Goal: Transaction & Acquisition: Subscribe to service/newsletter

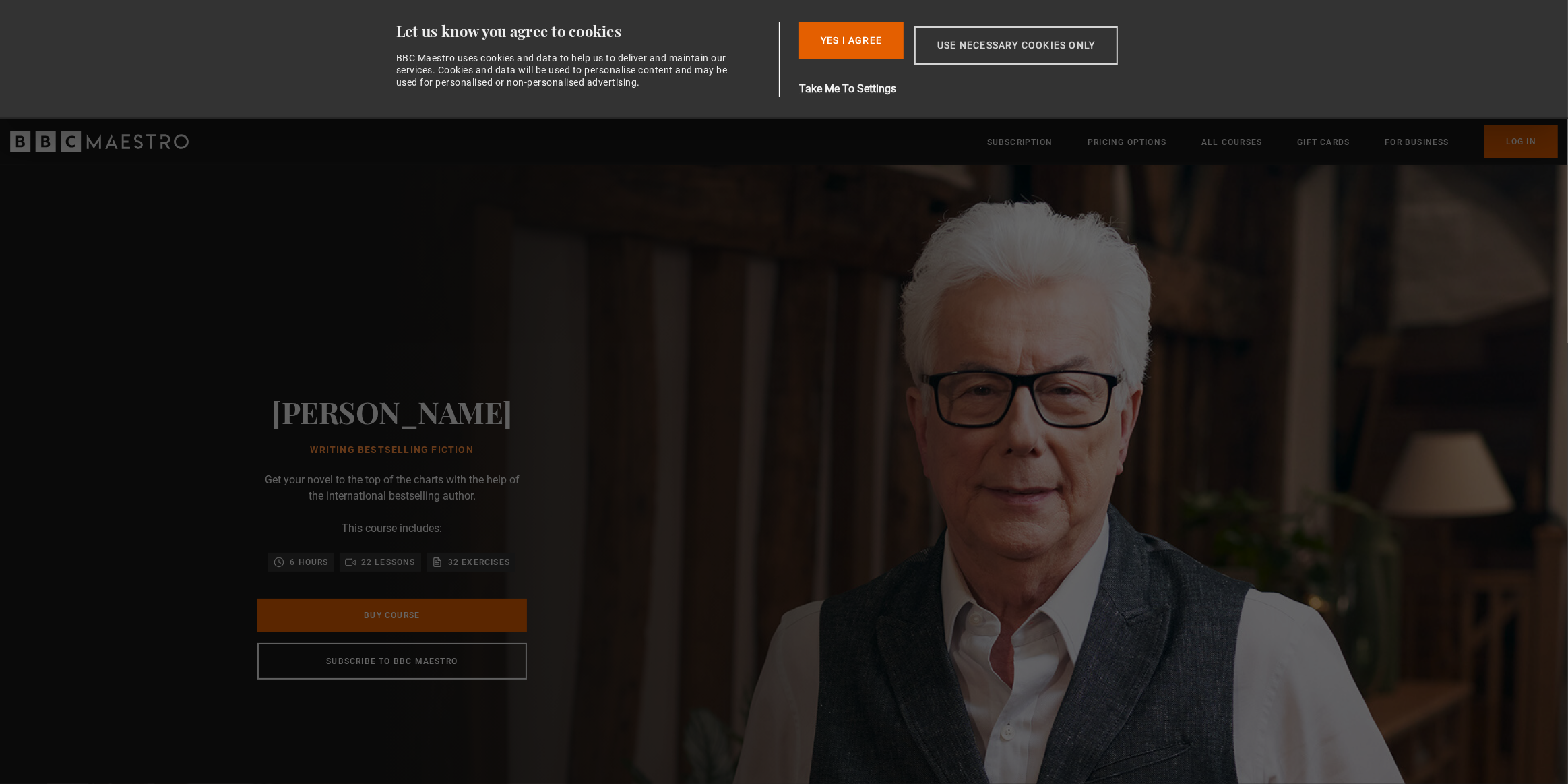
click at [996, 56] on button "Use necessary cookies only" at bounding box center [1016, 45] width 204 height 38
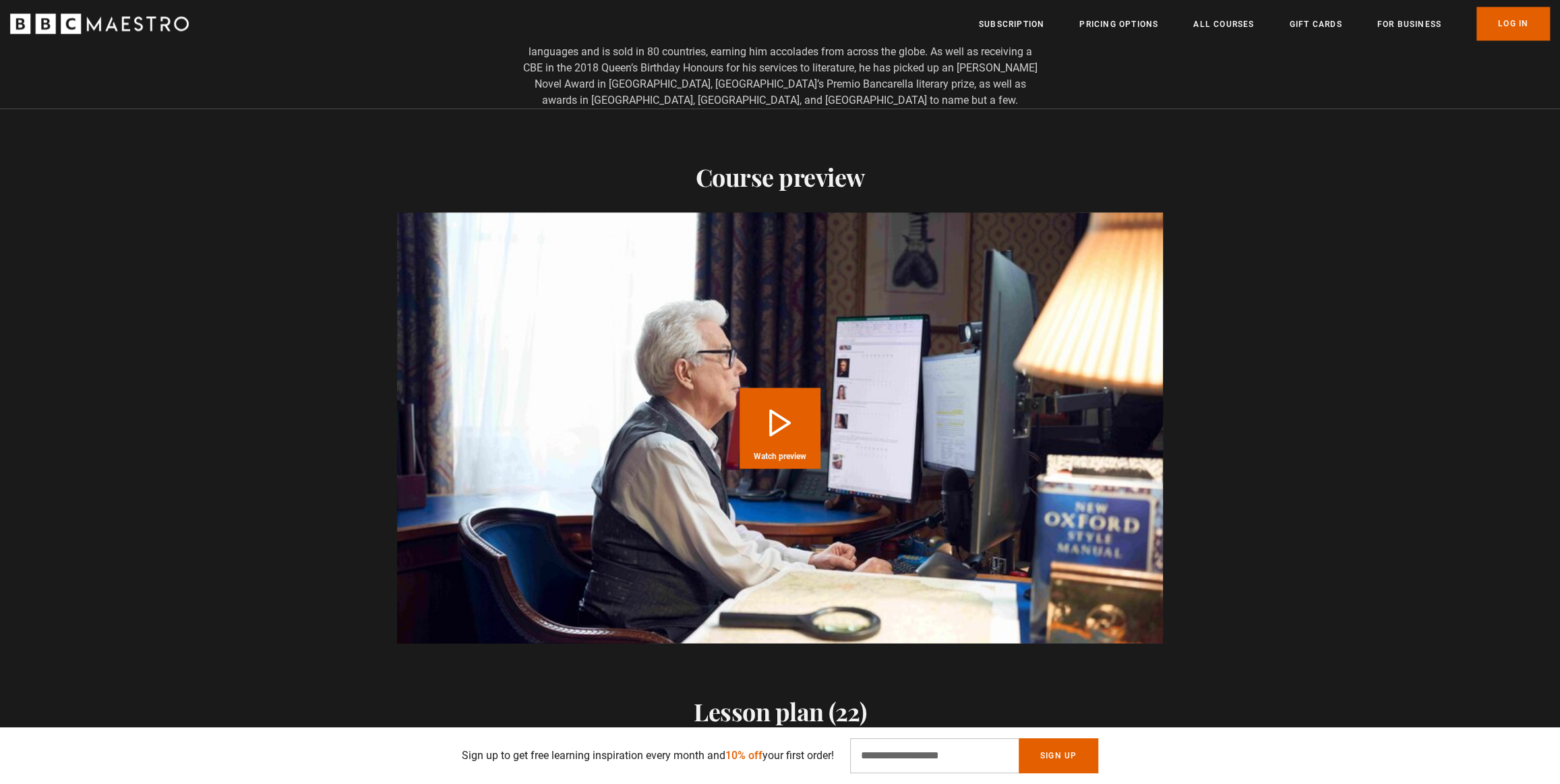
scroll to position [1409, 0]
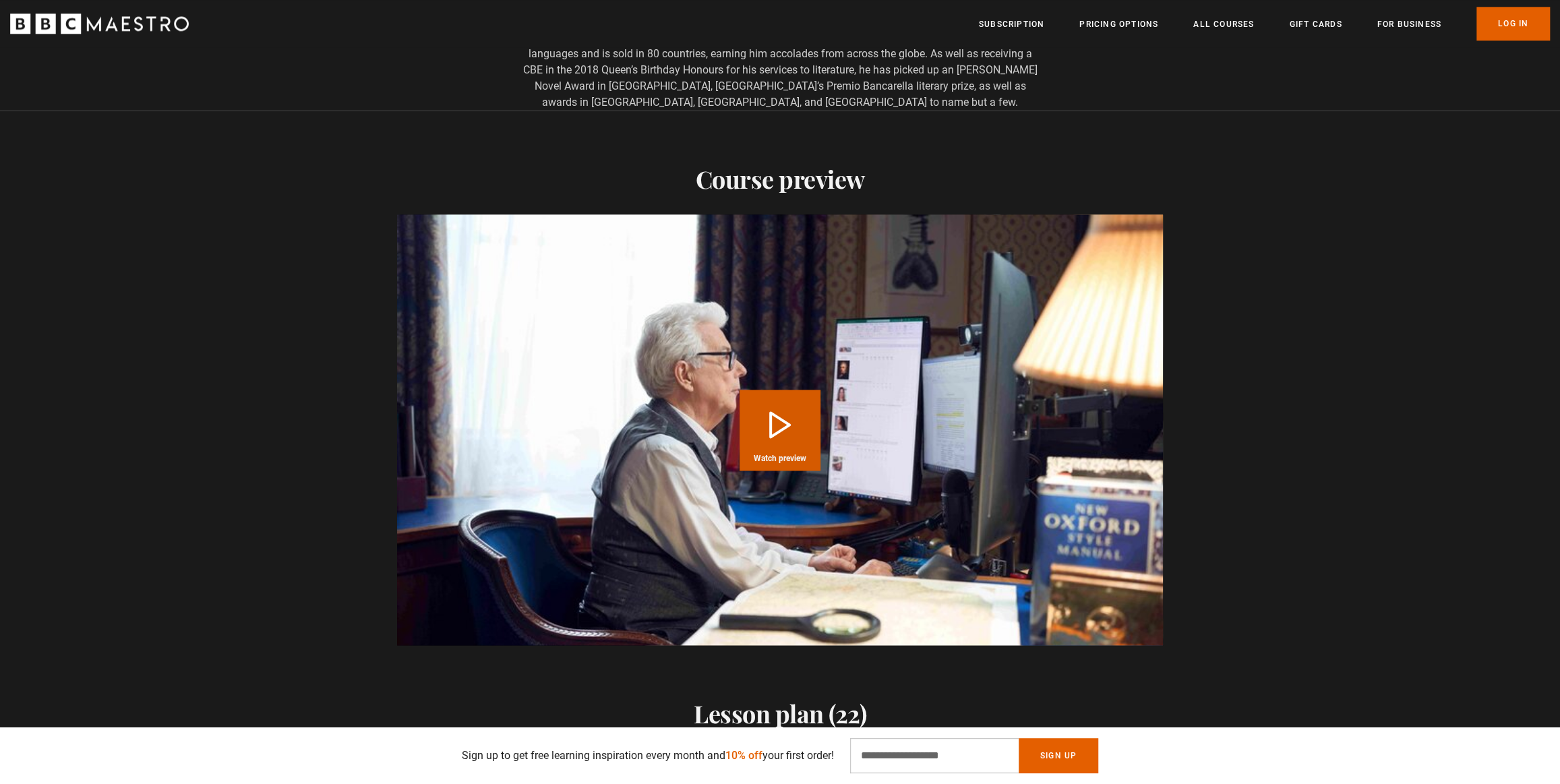
click at [795, 423] on button "Play Course overview for Writing Bestselling Fiction with Ken Follett Watch pre…" at bounding box center [780, 430] width 81 height 81
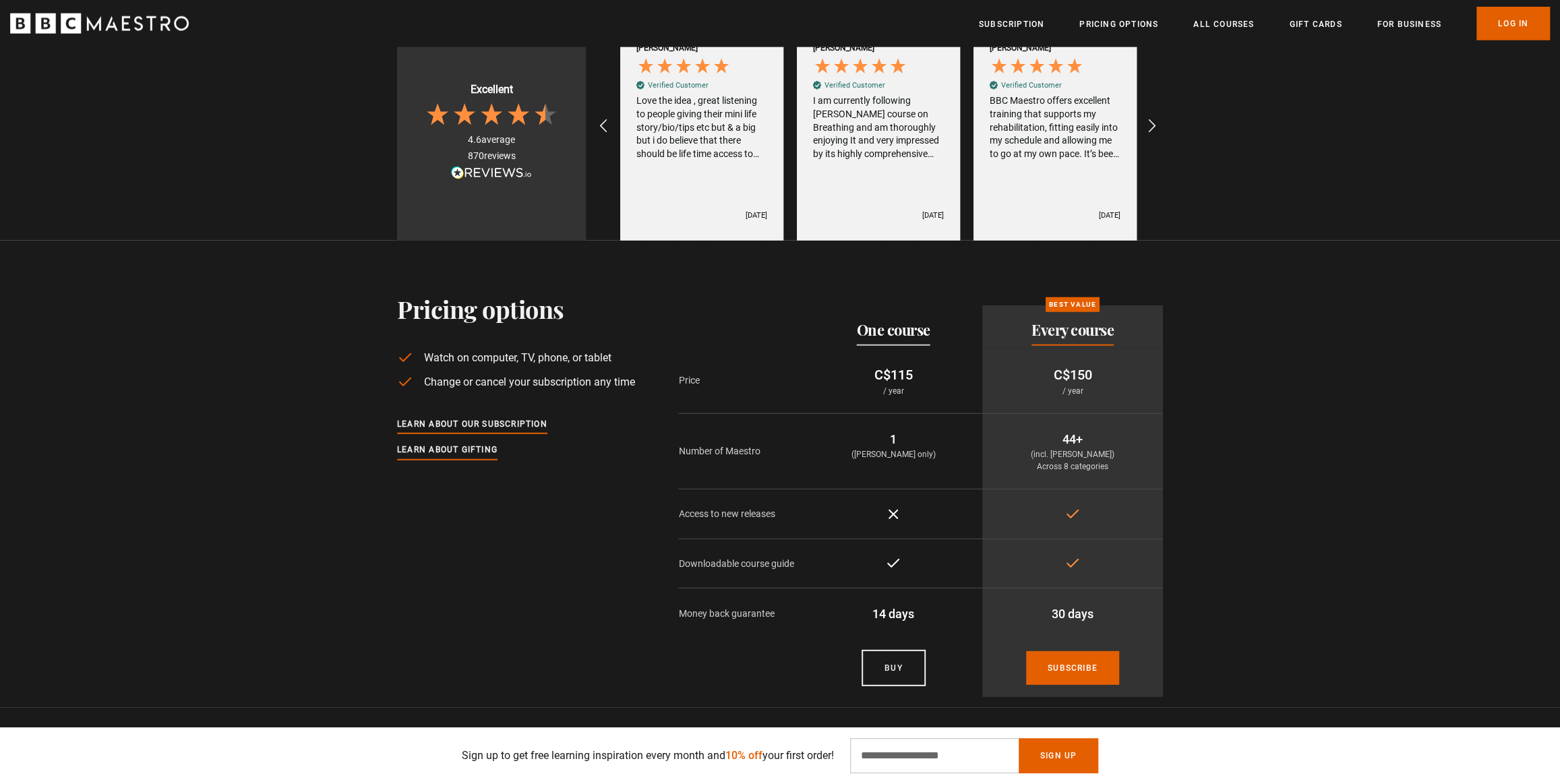
scroll to position [2879, 0]
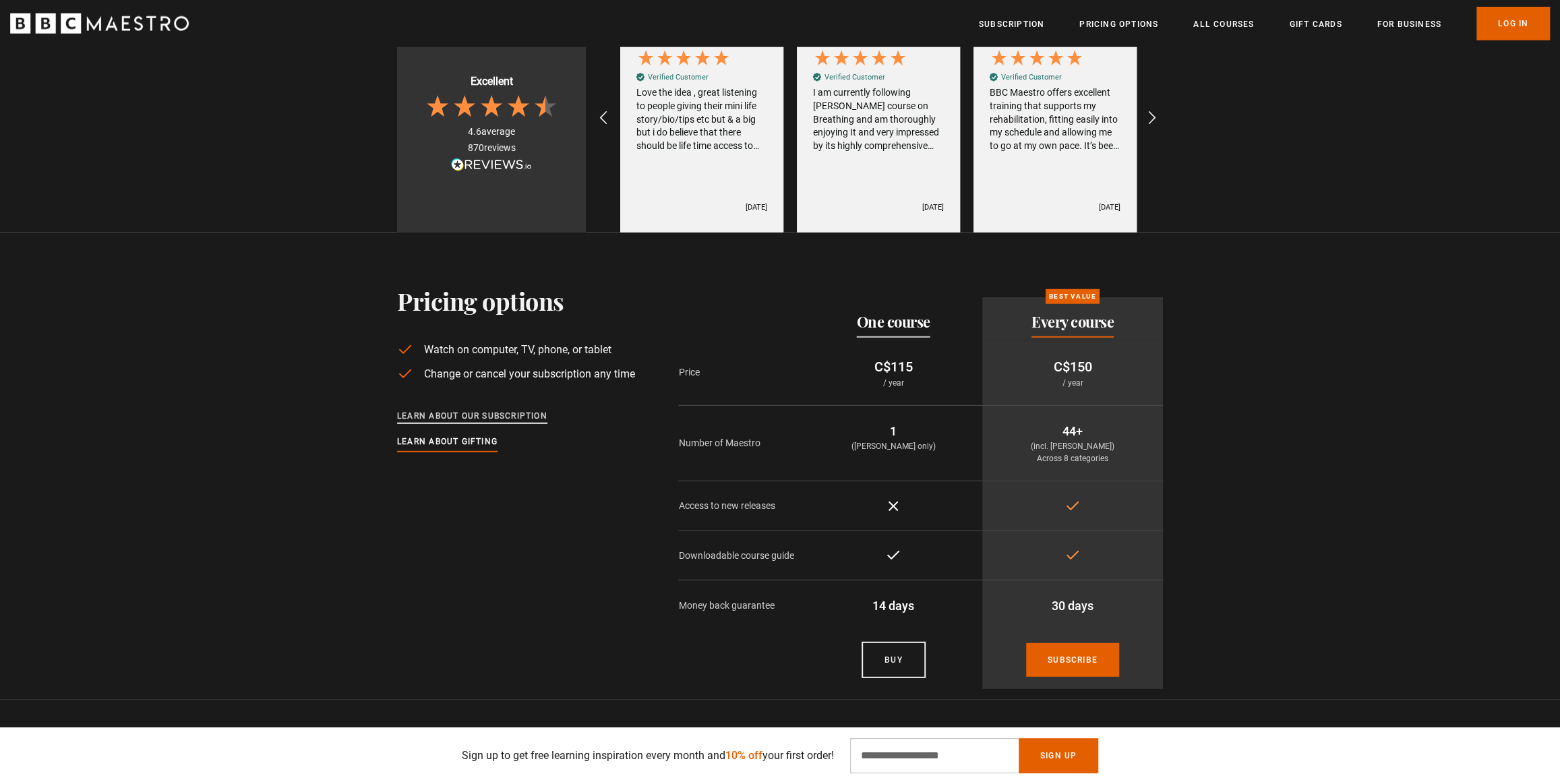
click at [500, 410] on link "Learn about our subscription" at bounding box center [472, 416] width 150 height 15
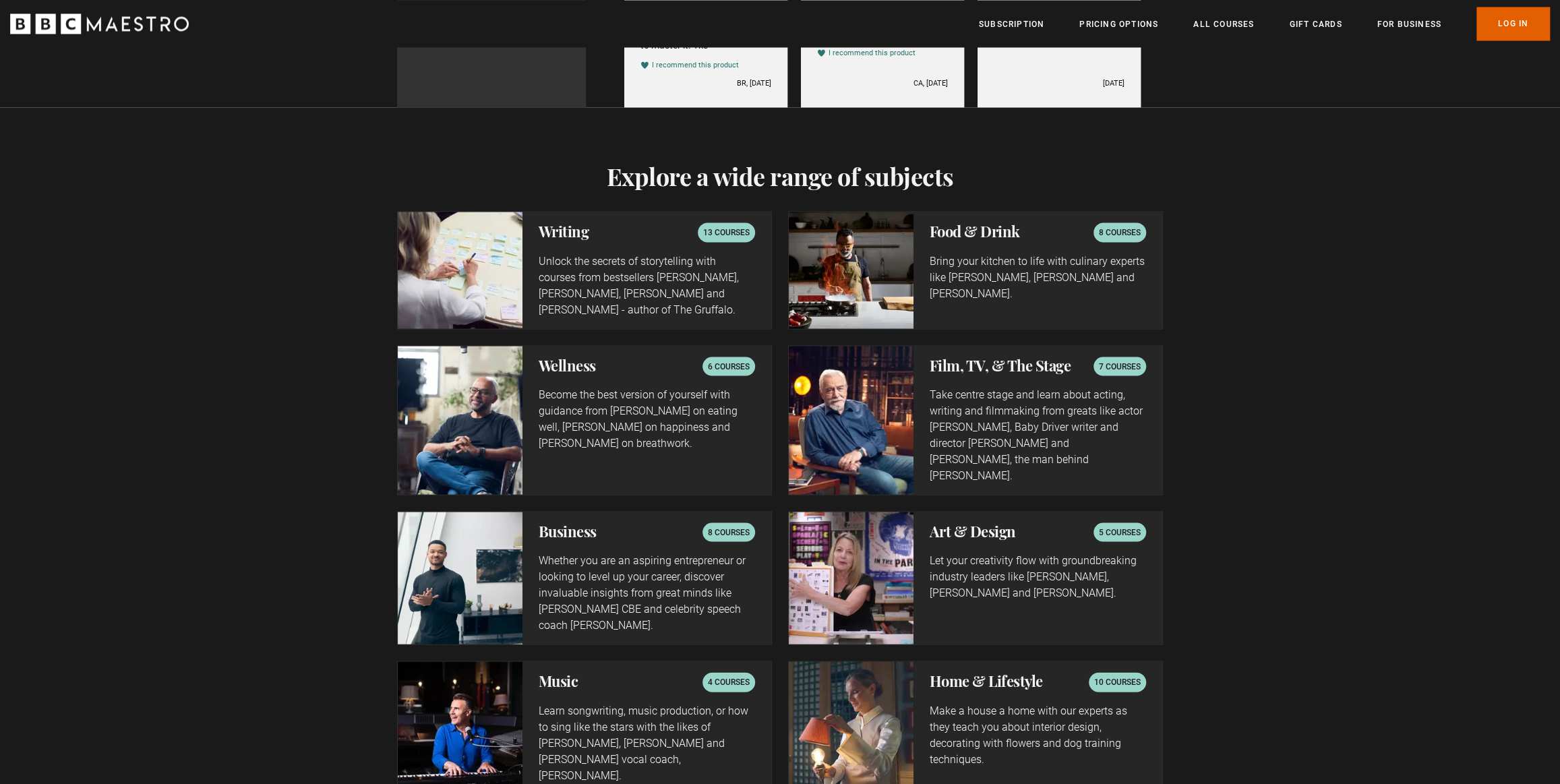
scroll to position [0, 1413]
click at [573, 236] on h2 "Writing" at bounding box center [564, 230] width 51 height 16
drag, startPoint x: 581, startPoint y: 270, endPoint x: 518, endPoint y: 269, distance: 63.0
click at [581, 270] on p "Unlock the secrets of storytelling with courses from bestsellers Ken Follett, J…" at bounding box center [647, 284] width 216 height 64
click at [459, 274] on img at bounding box center [460, 269] width 124 height 116
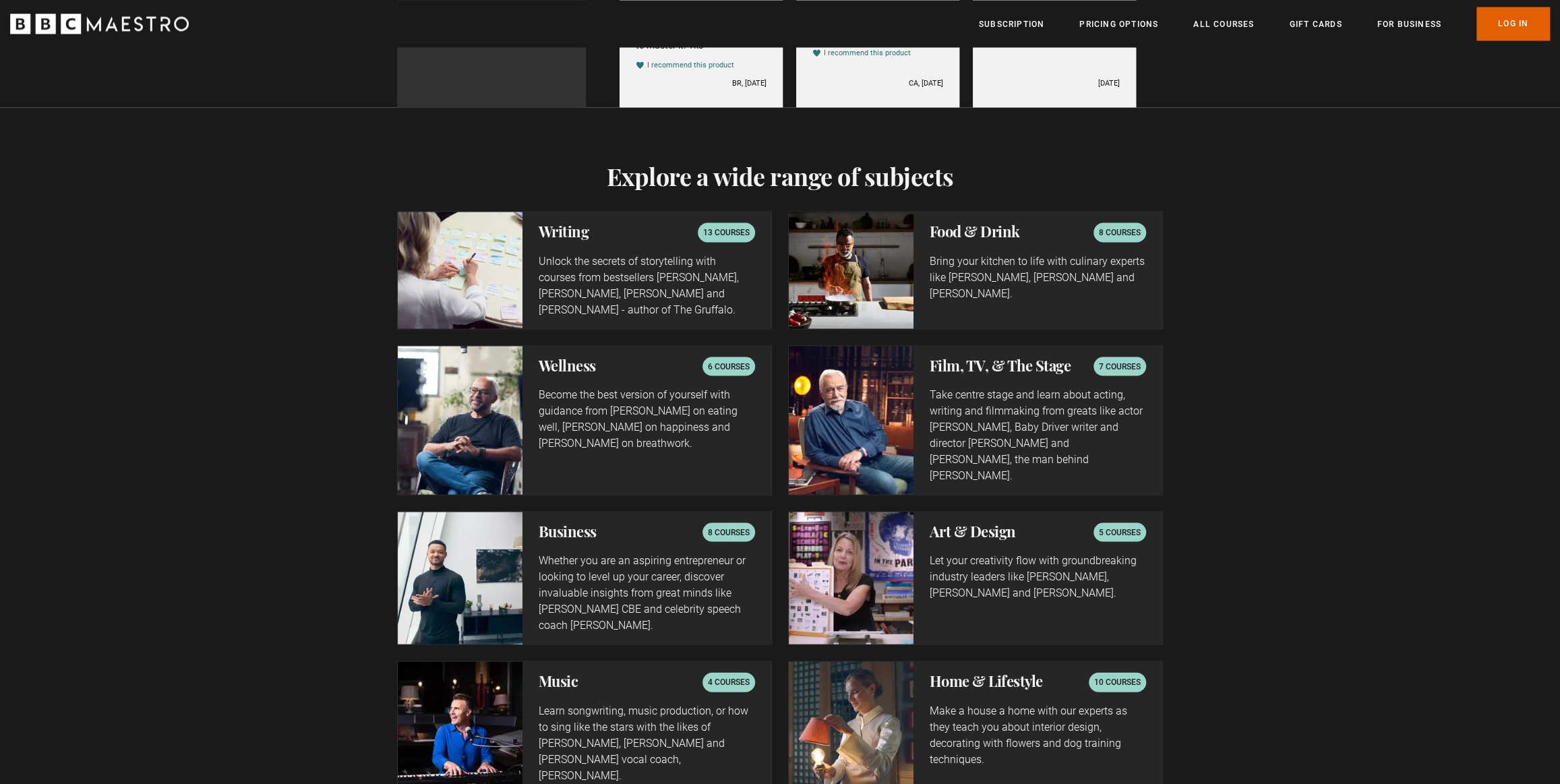
click at [566, 301] on p "Unlock the secrets of storytelling with courses from bestsellers Ken Follett, J…" at bounding box center [647, 284] width 216 height 64
click at [668, 289] on p "Unlock the secrets of storytelling with courses from bestsellers Ken Follett, J…" at bounding box center [647, 284] width 216 height 64
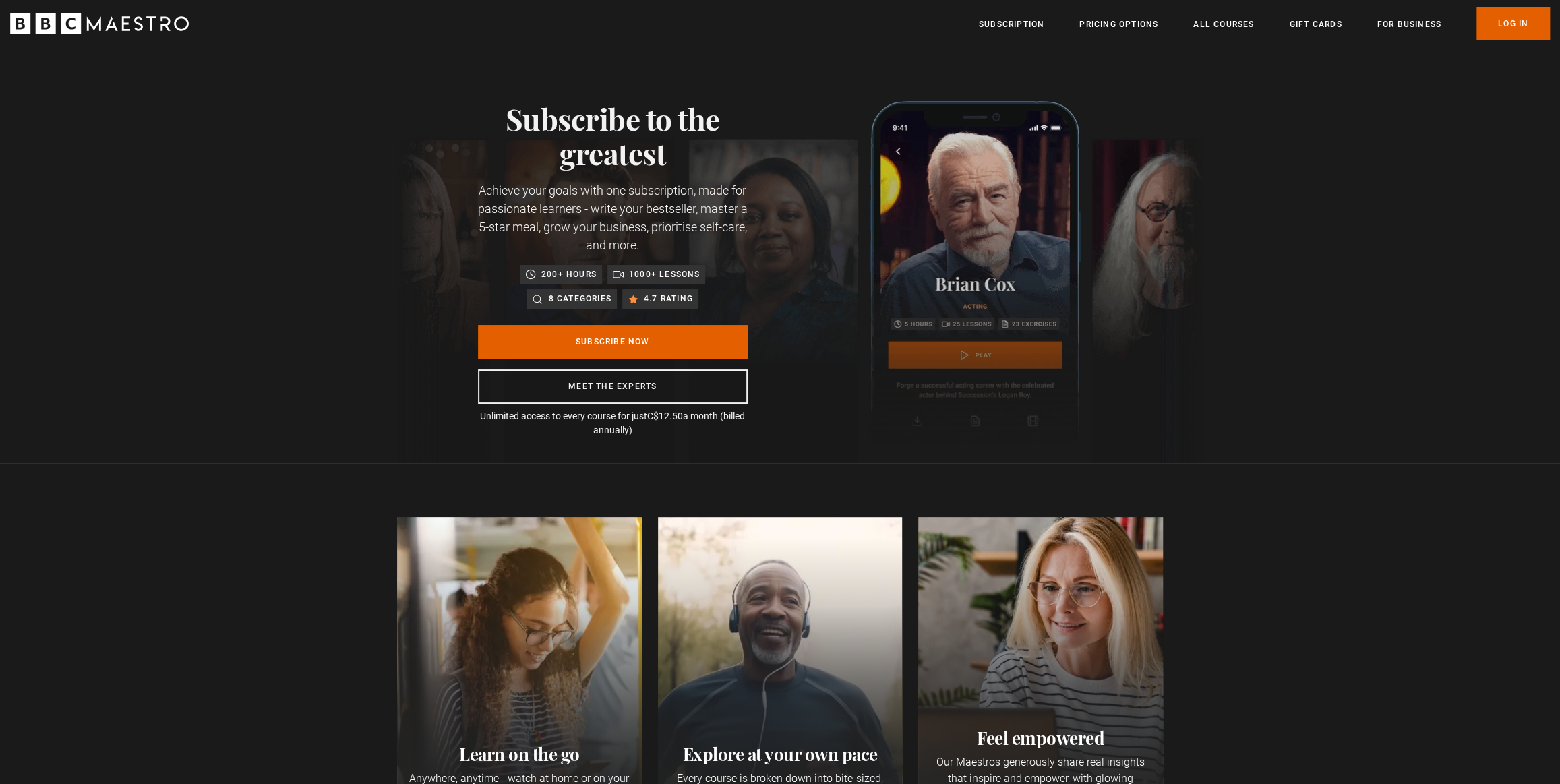
scroll to position [0, 1942]
click at [588, 300] on p "8 categories" at bounding box center [579, 298] width 63 height 13
click at [1233, 21] on link "All Courses" at bounding box center [1223, 24] width 61 height 13
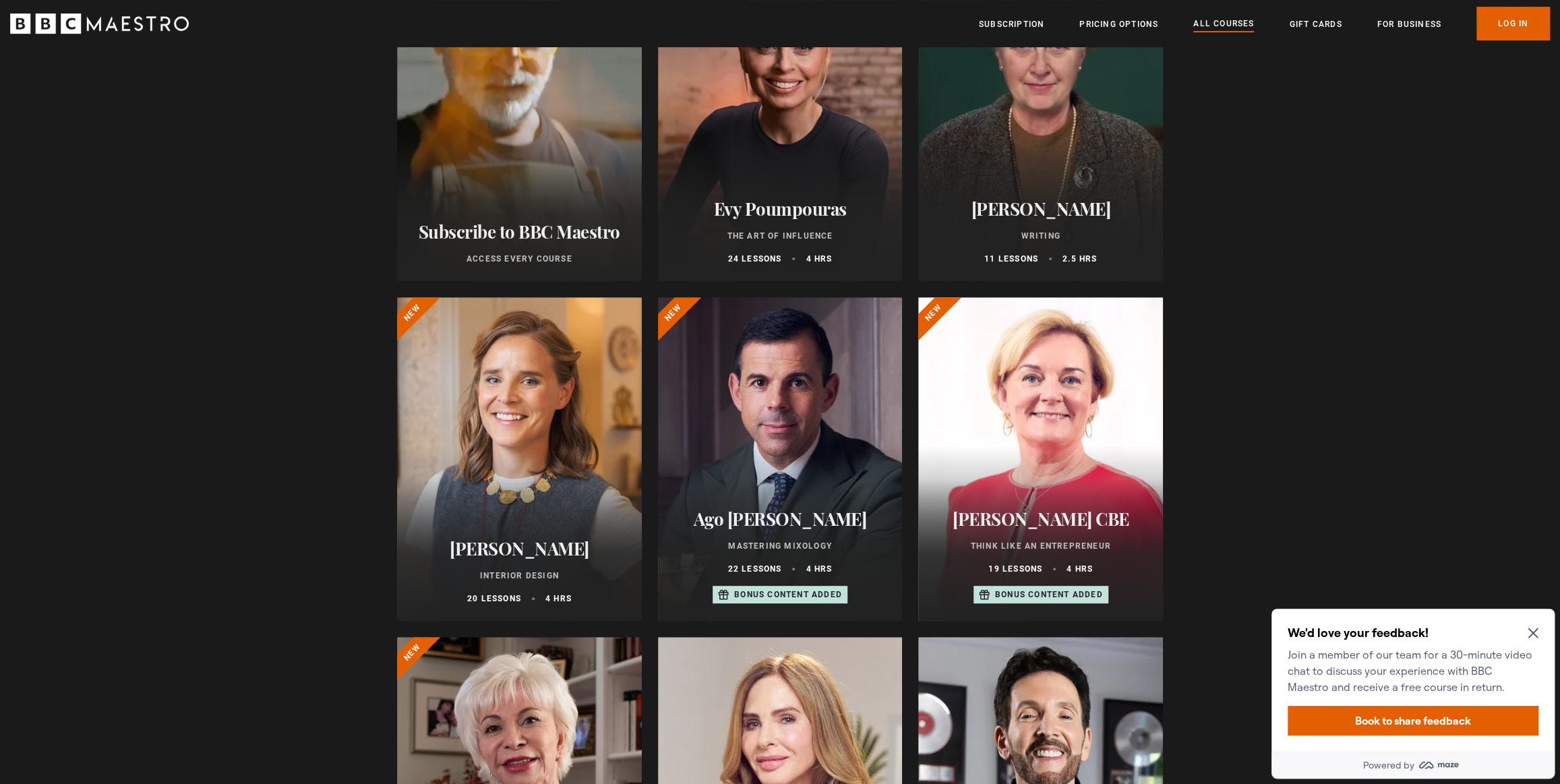
scroll to position [245, 0]
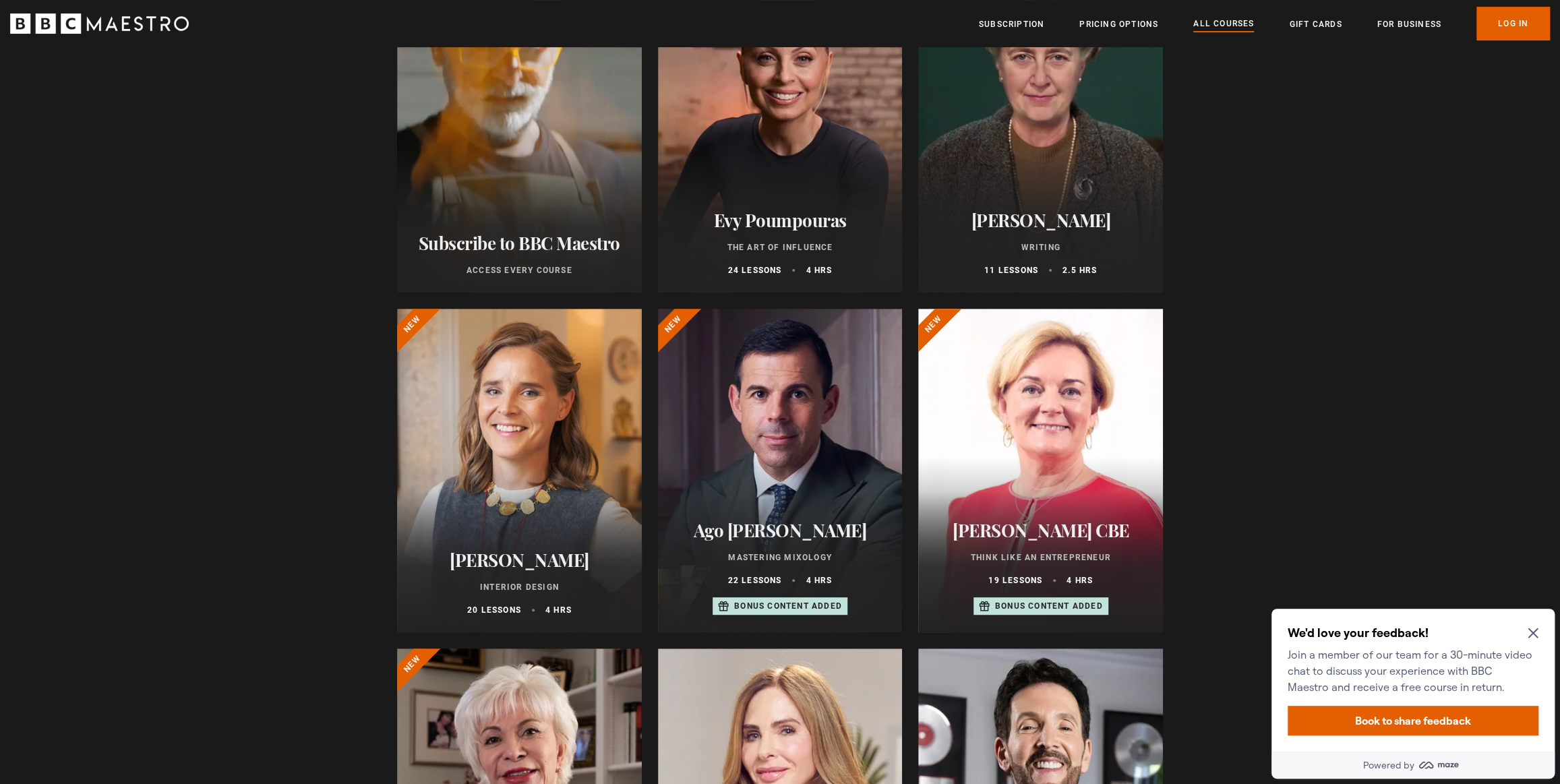
click at [1020, 207] on div "Agatha Christie Writing 11 lessons 2.5 hrs" at bounding box center [1040, 242] width 245 height 99
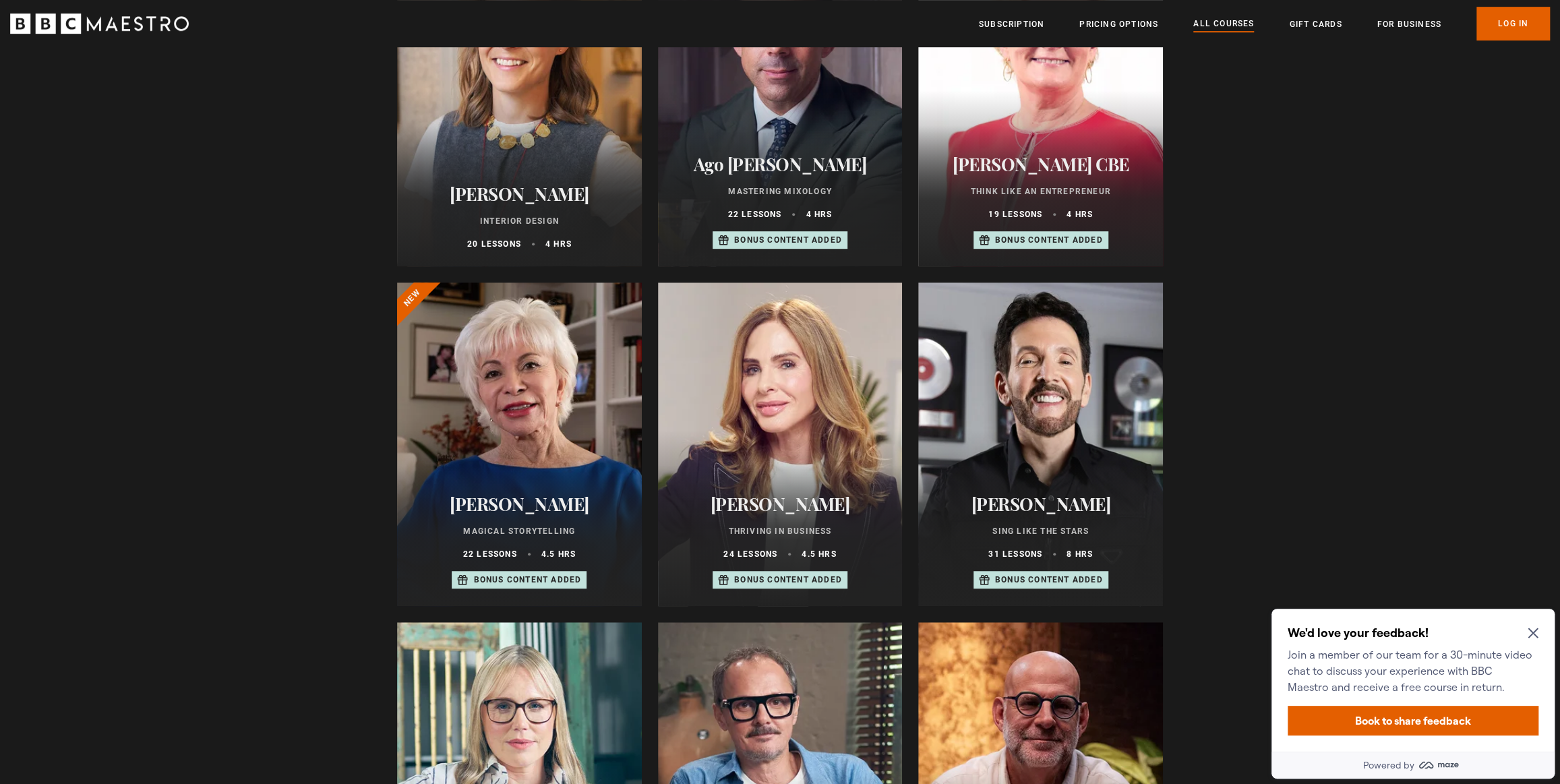
scroll to position [612, 0]
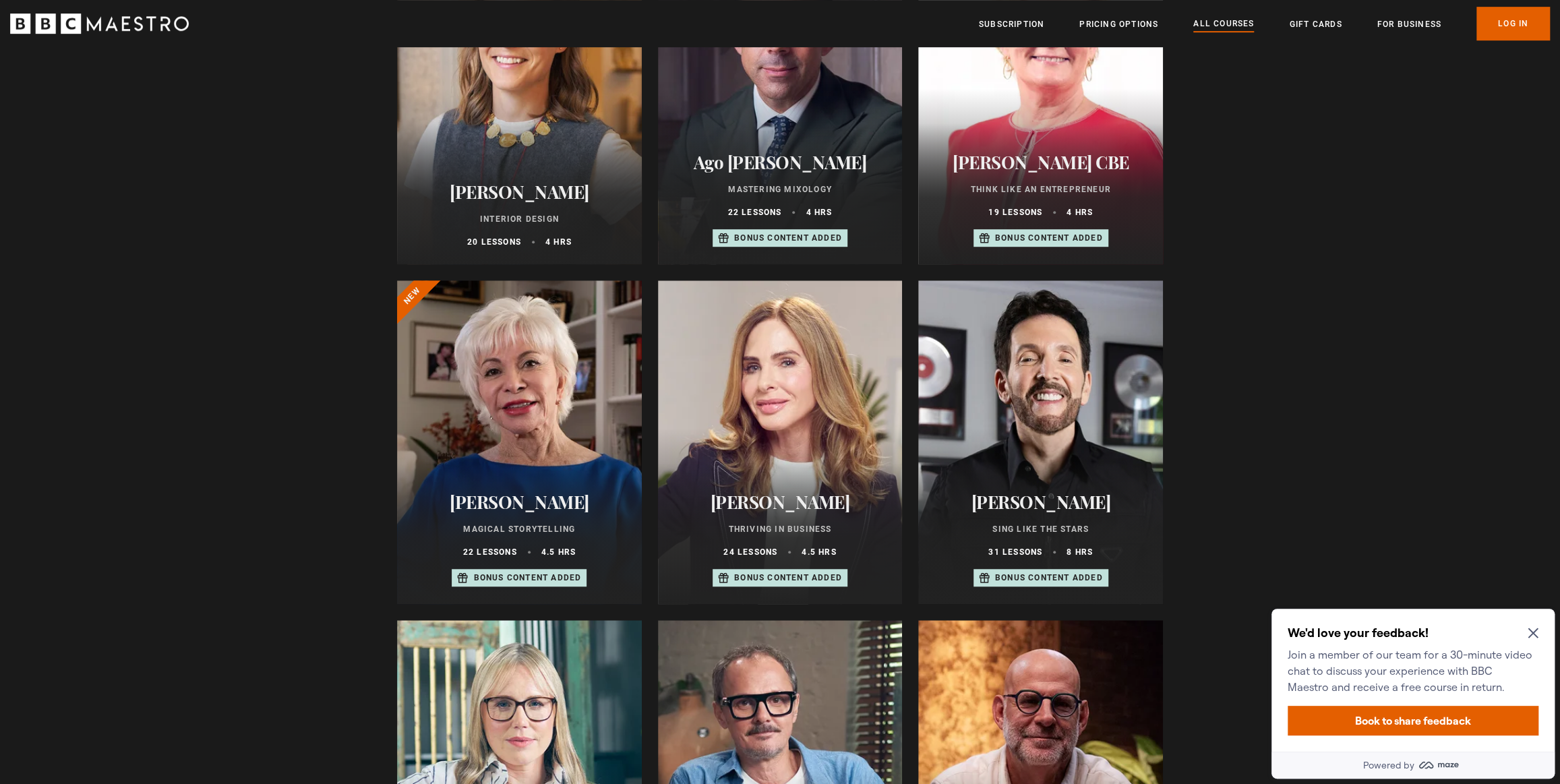
click at [494, 439] on div at bounding box center [519, 442] width 245 height 323
click at [1534, 627] on icon "Close Maze Prompt" at bounding box center [1533, 632] width 11 height 11
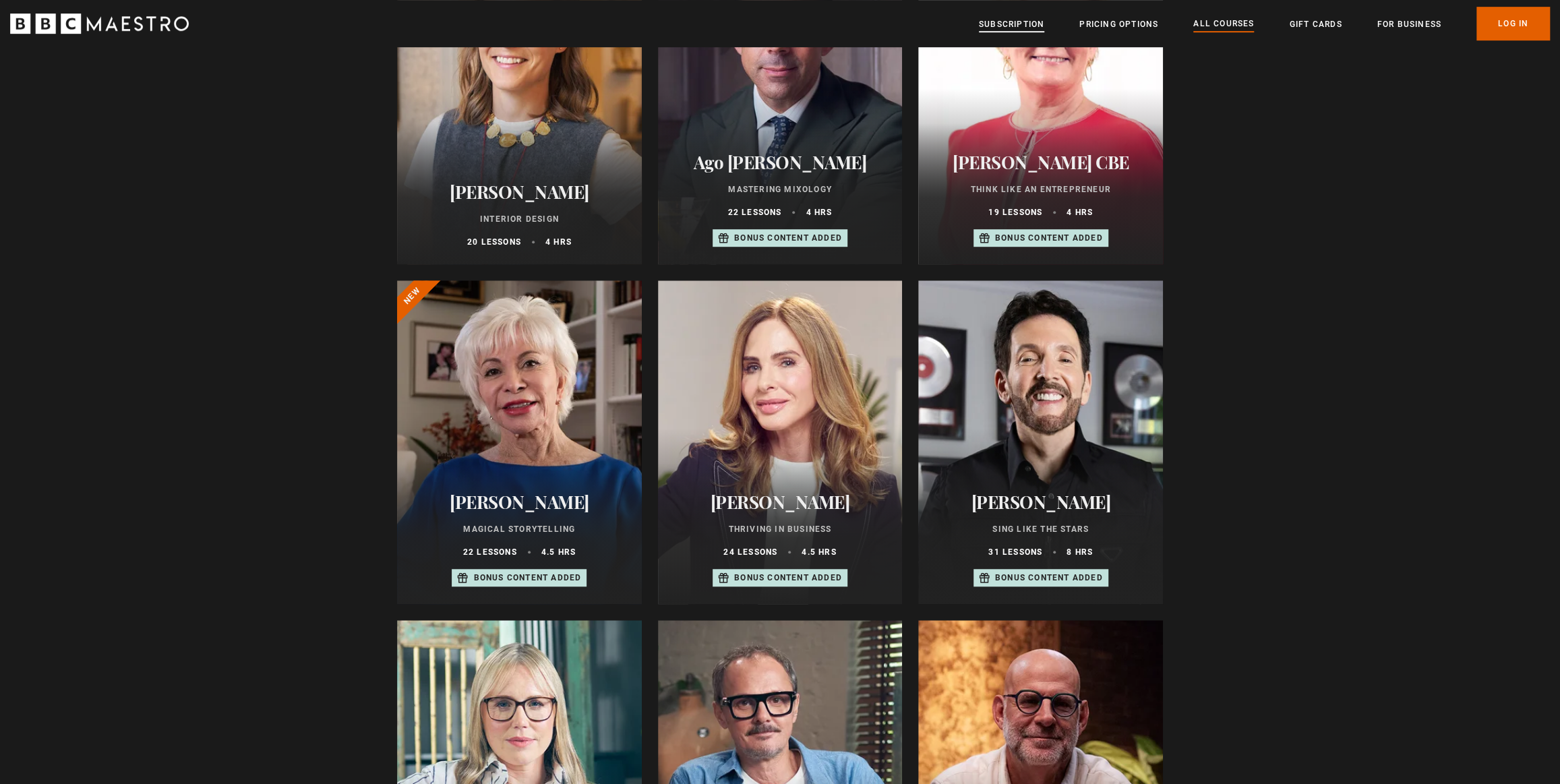
click at [1000, 22] on link "Subscription" at bounding box center [1011, 24] width 65 height 13
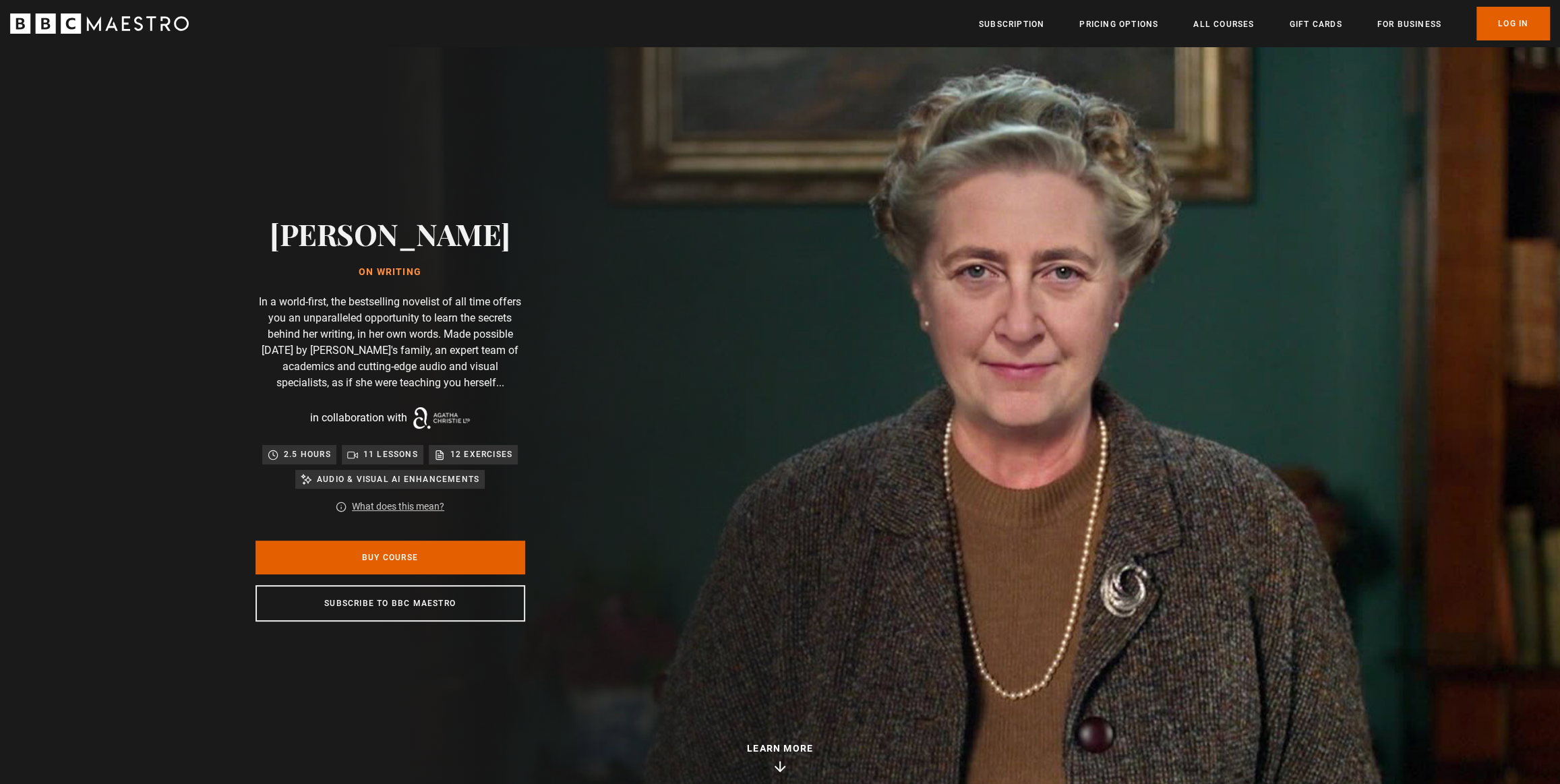
scroll to position [0, 176]
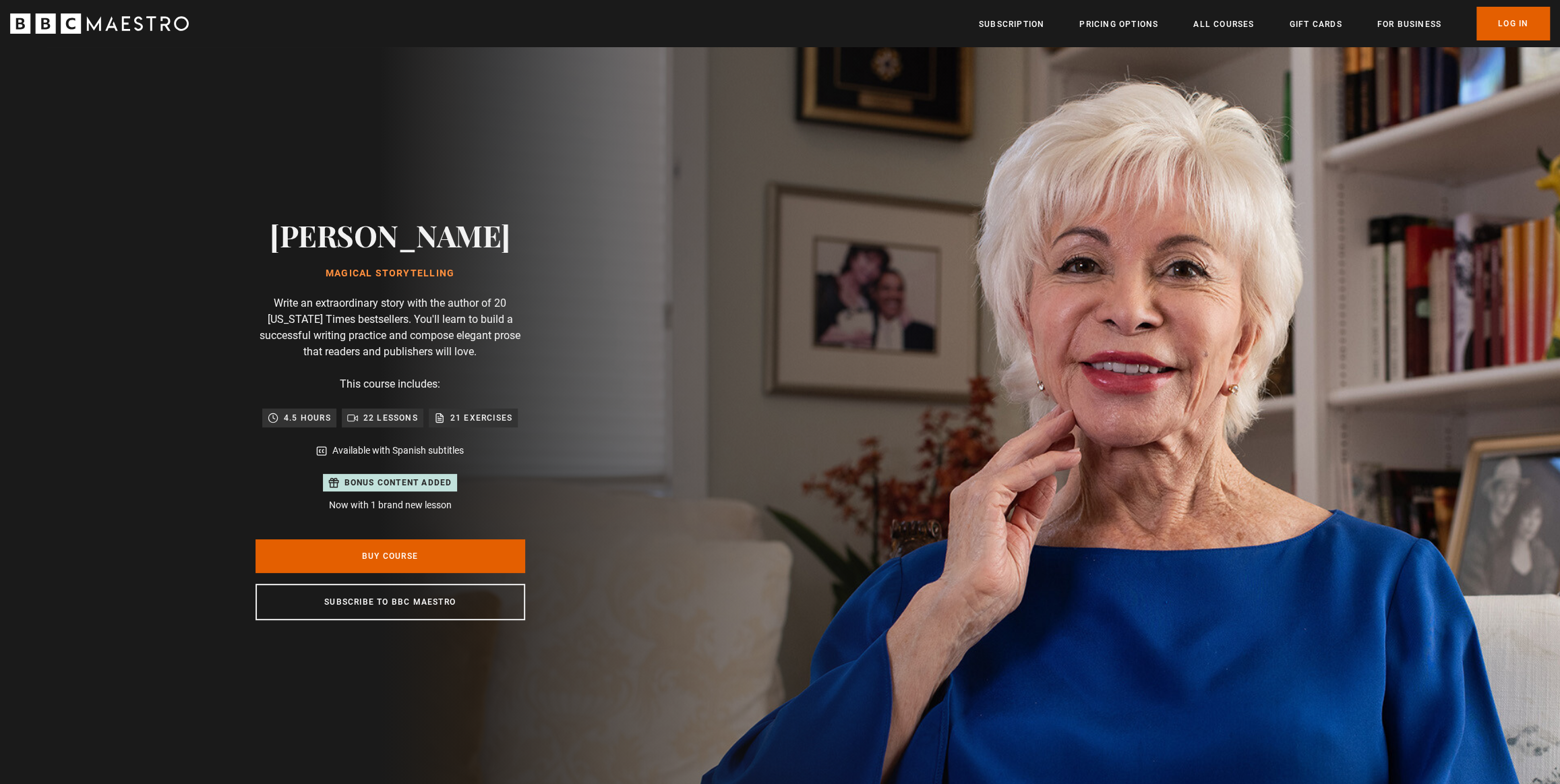
scroll to position [0, 176]
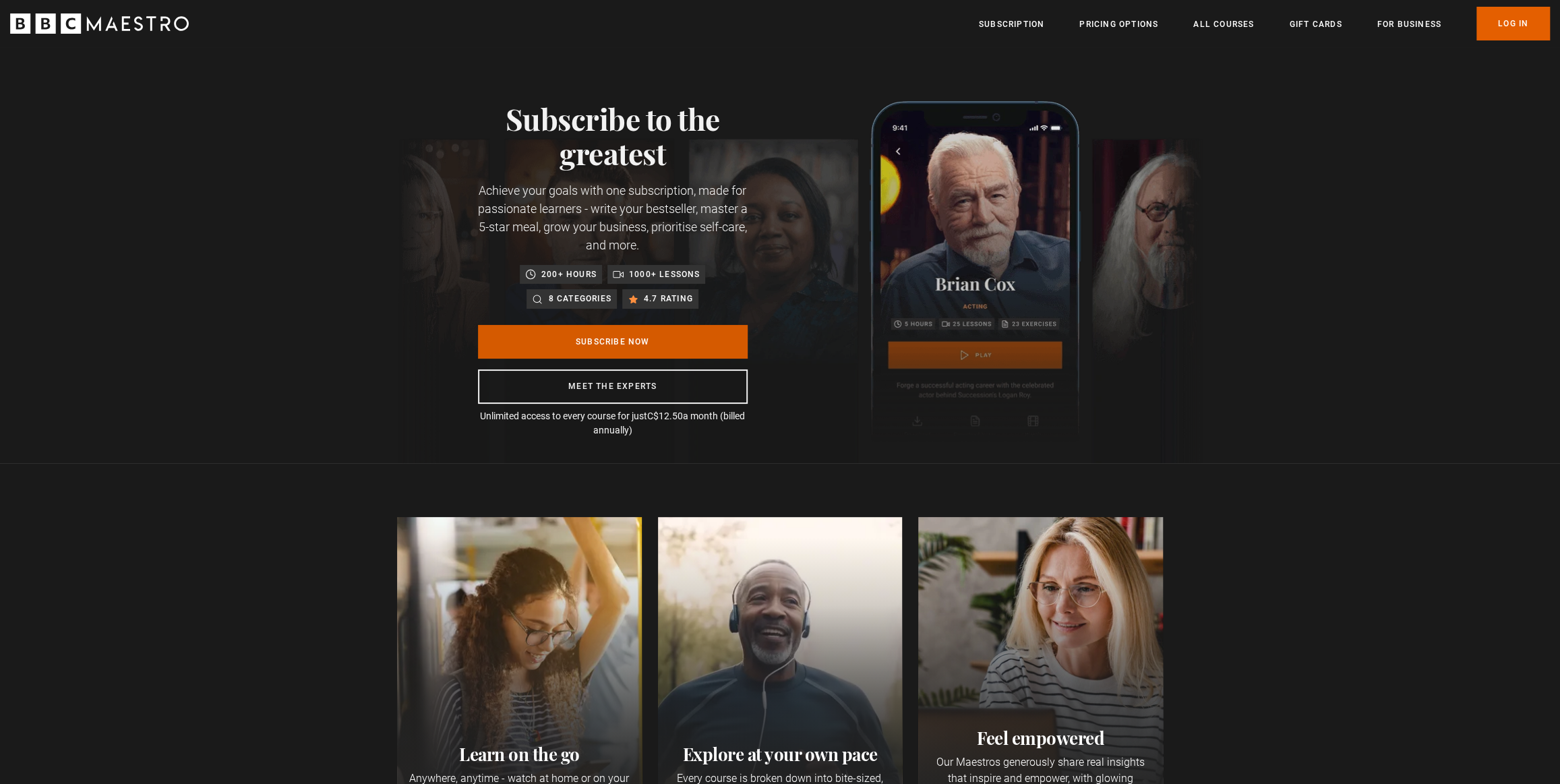
click at [640, 342] on link "Subscribe Now" at bounding box center [612, 341] width 270 height 33
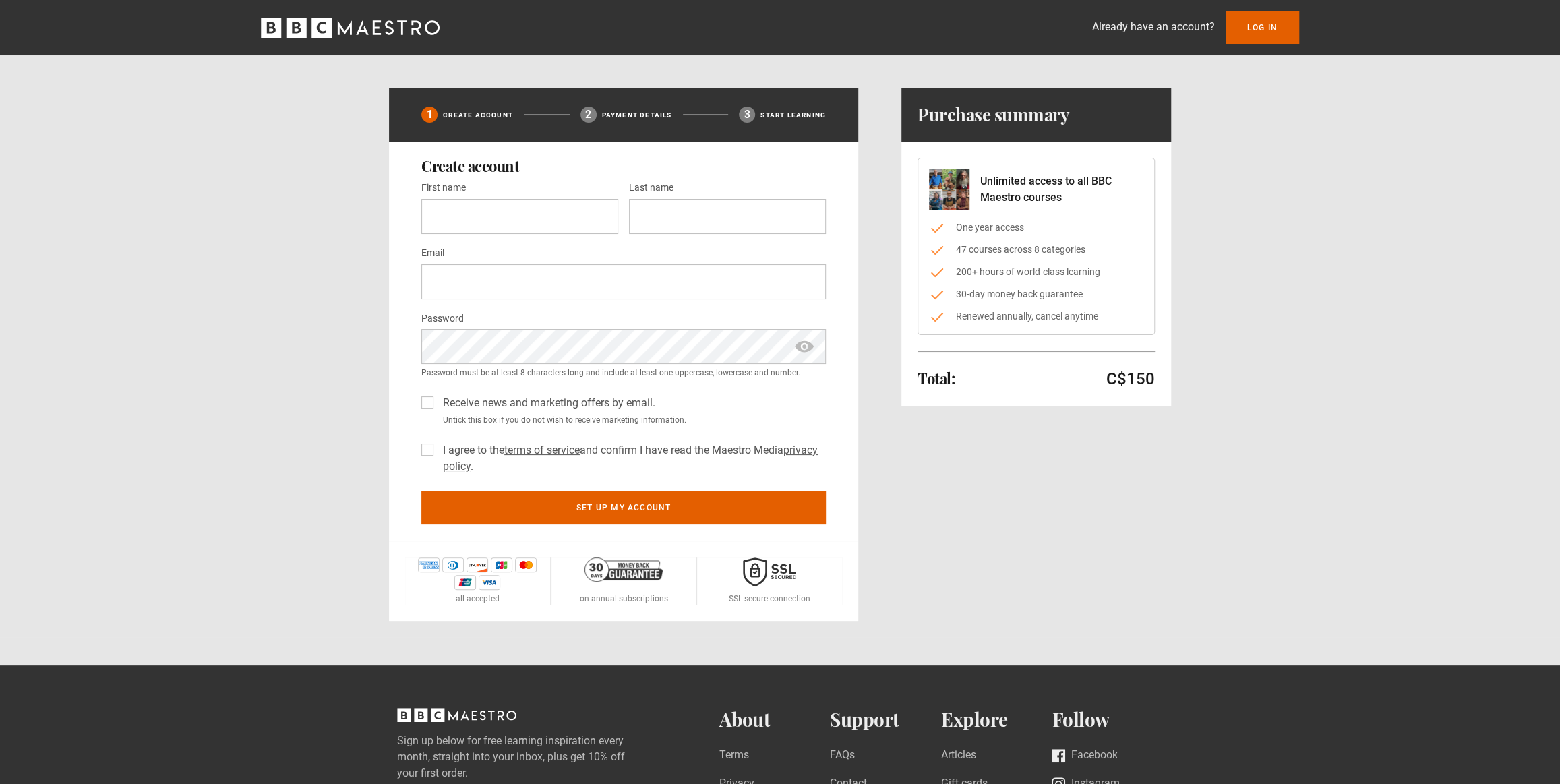
click at [438, 400] on label "Receive news and marketing offers by email." at bounding box center [546, 402] width 218 height 16
click at [481, 211] on input "First name *" at bounding box center [519, 216] width 197 height 35
type input "*****"
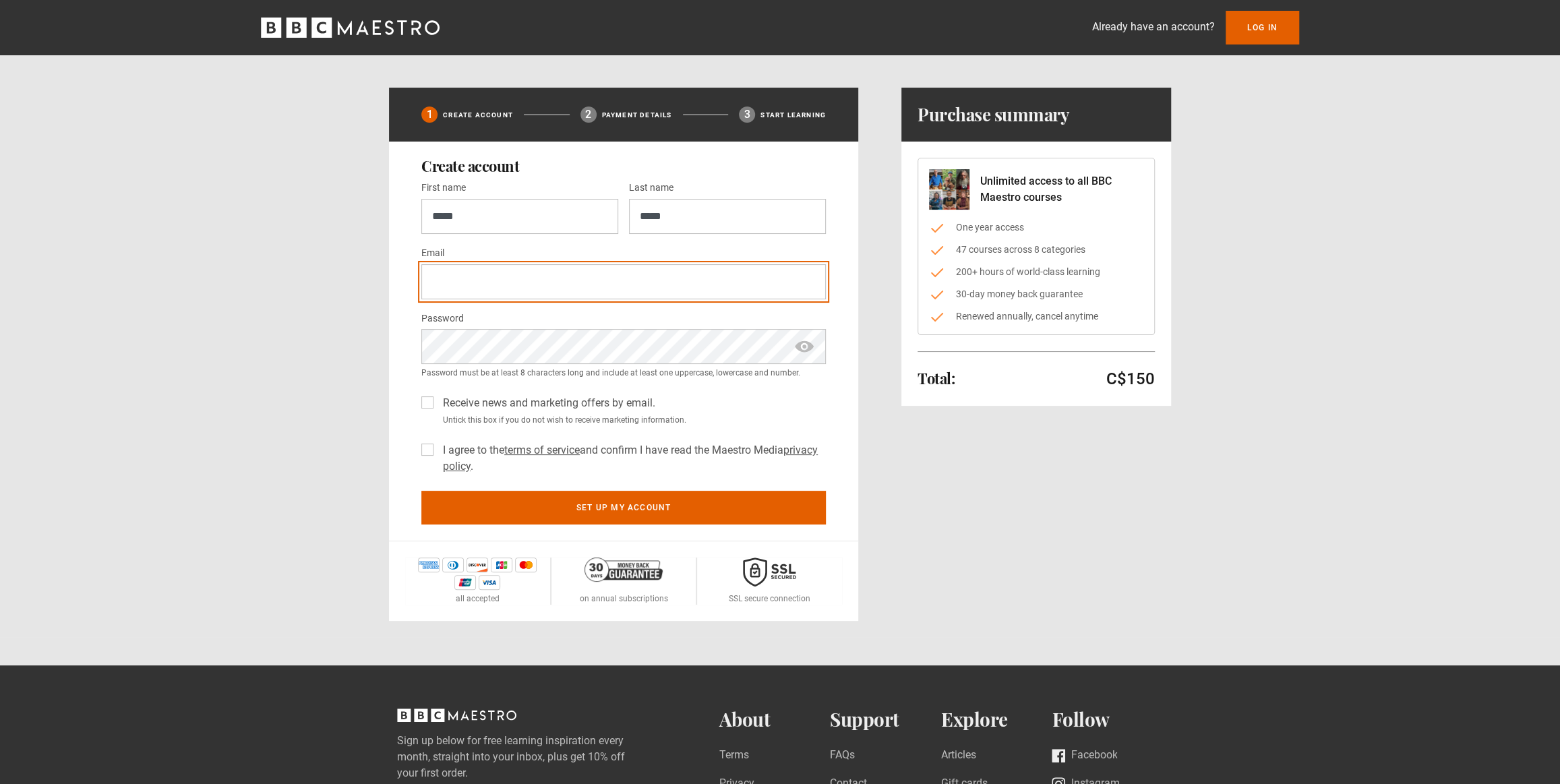
click at [492, 282] on input "Email *" at bounding box center [623, 281] width 404 height 35
type input "**********"
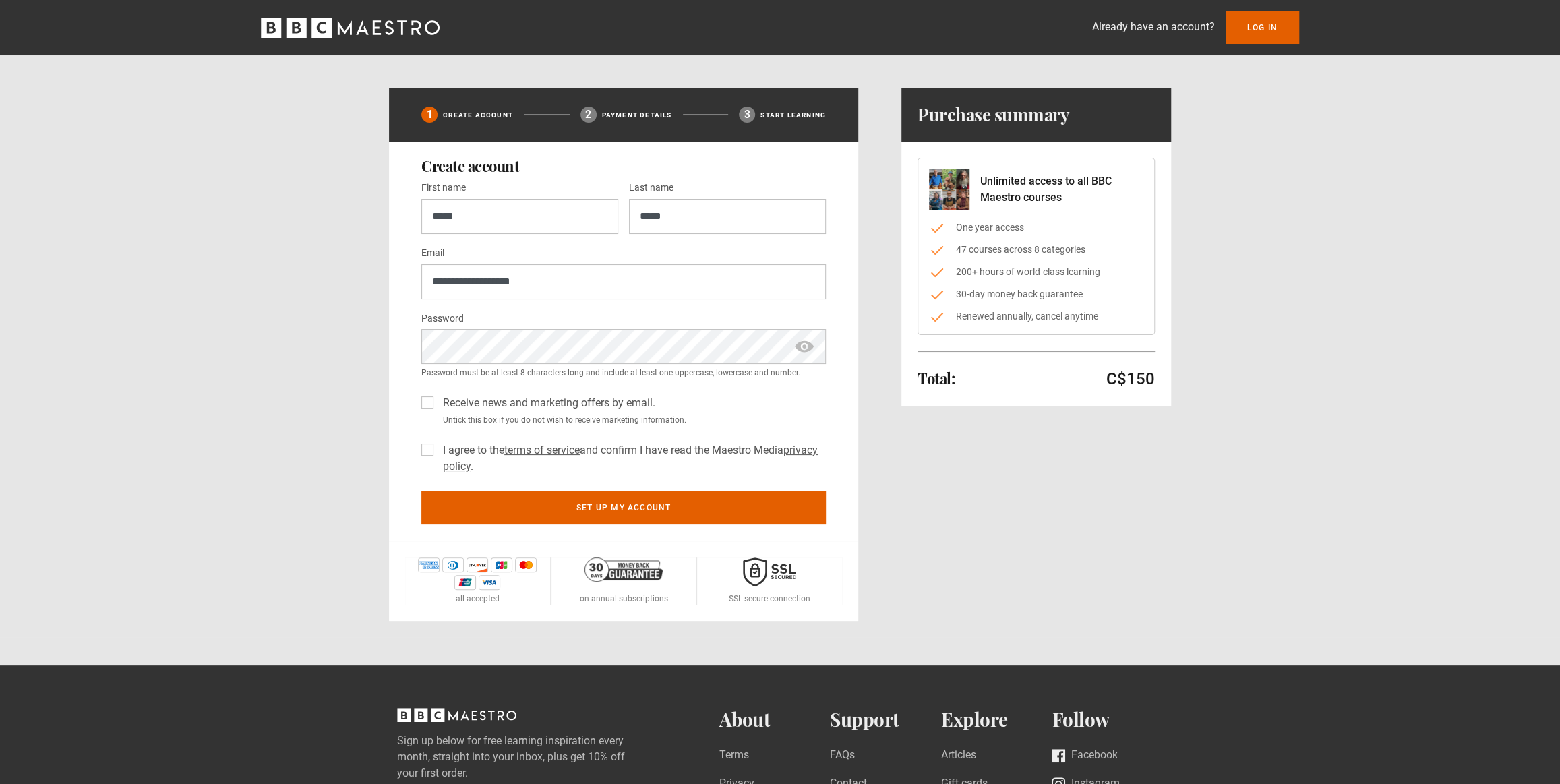
click at [438, 447] on label "I agree to the terms of service and confirm I have read the Maestro Media priva…" at bounding box center [632, 458] width 389 height 33
click at [806, 348] on span "show password" at bounding box center [804, 346] width 22 height 35
click at [806, 348] on span "hide password" at bounding box center [804, 346] width 22 height 35
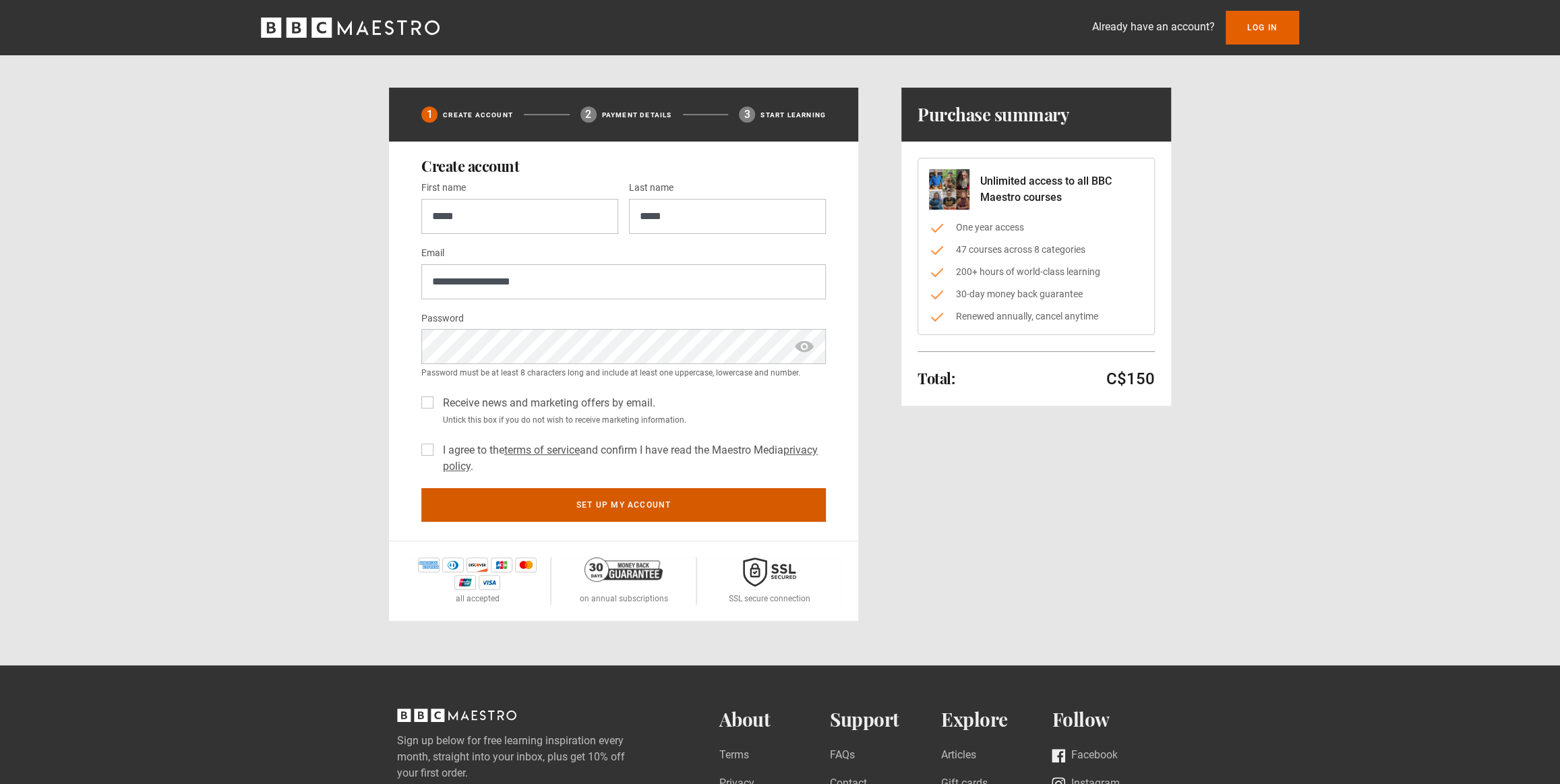
click at [672, 510] on button "Set up my account" at bounding box center [623, 504] width 404 height 33
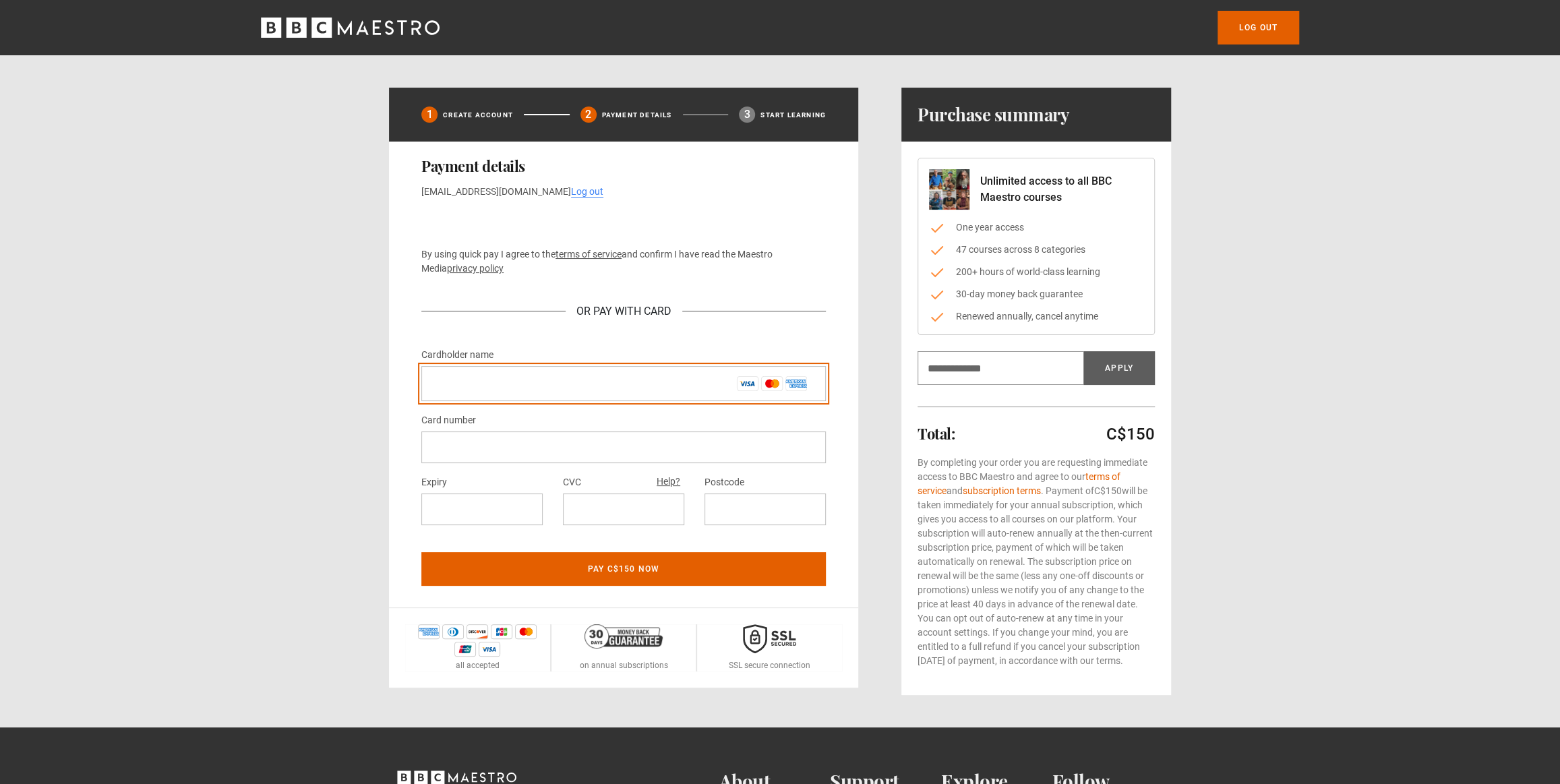
click at [516, 382] on input "Cardholder name *" at bounding box center [623, 383] width 404 height 35
type input "**********"
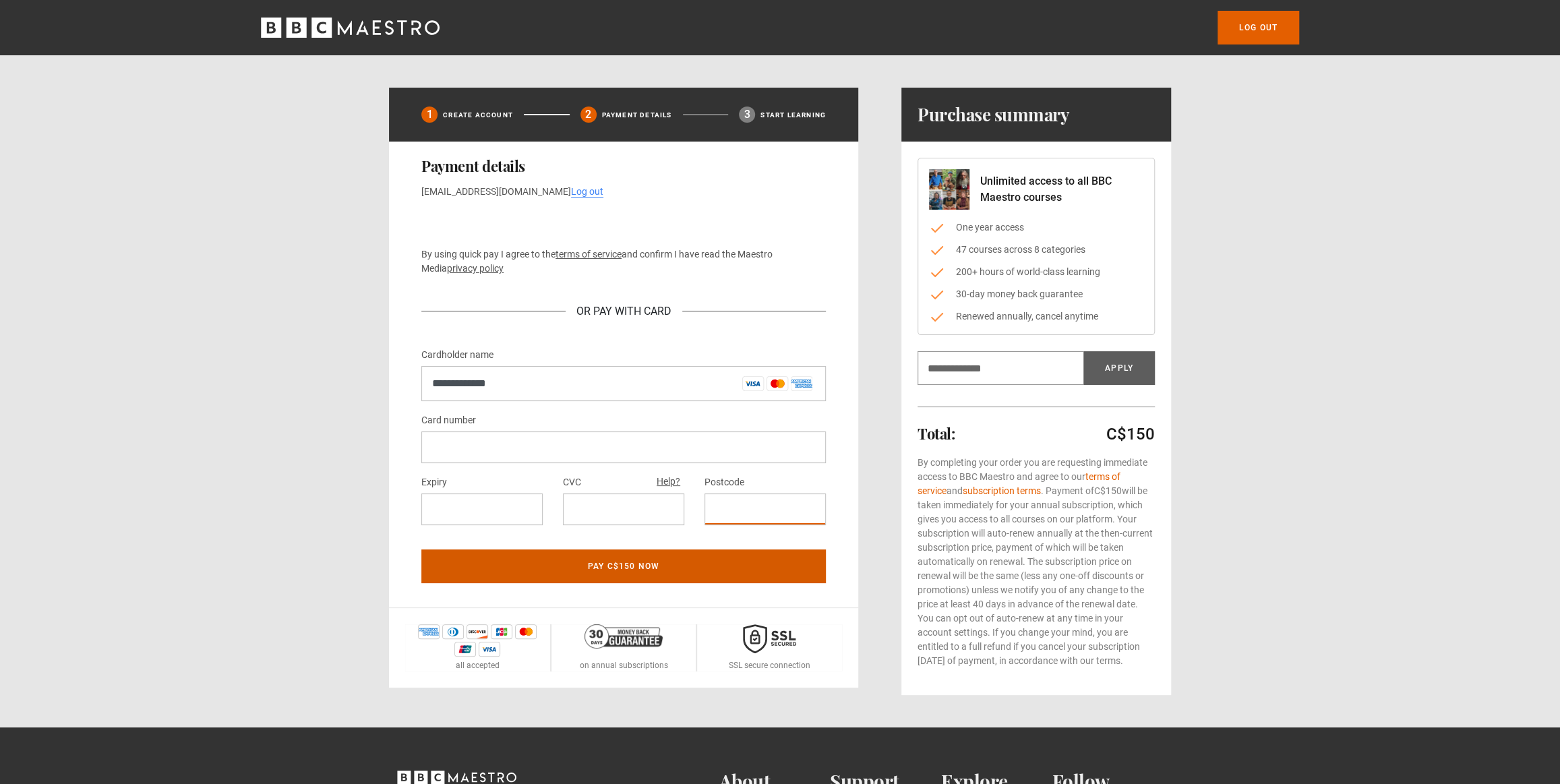
click at [707, 563] on button "Pay C$150 now" at bounding box center [623, 566] width 404 height 33
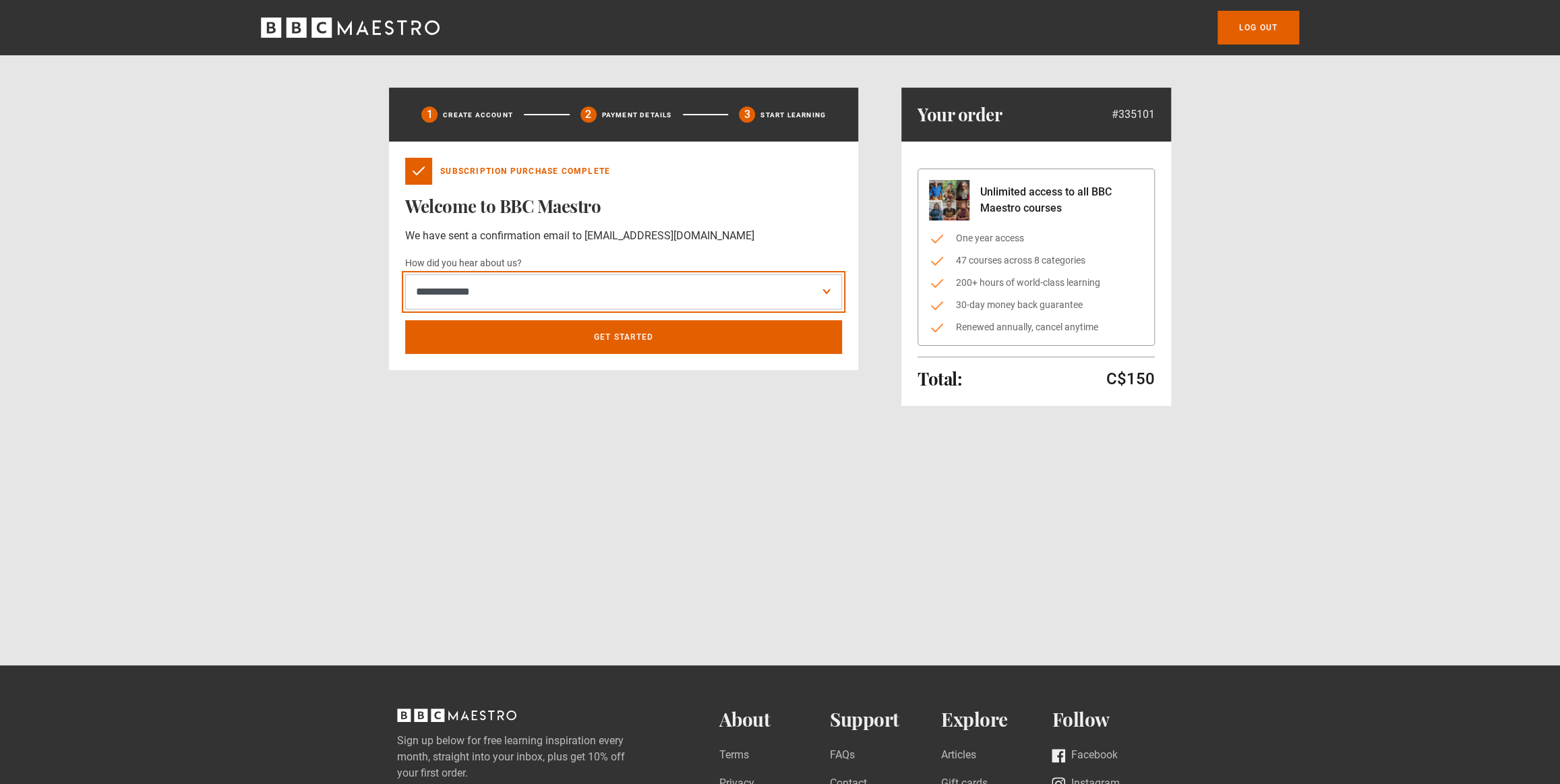
click at [699, 301] on select "**********" at bounding box center [623, 291] width 437 height 35
select select "******"
click at [405, 274] on select "**********" at bounding box center [623, 291] width 437 height 35
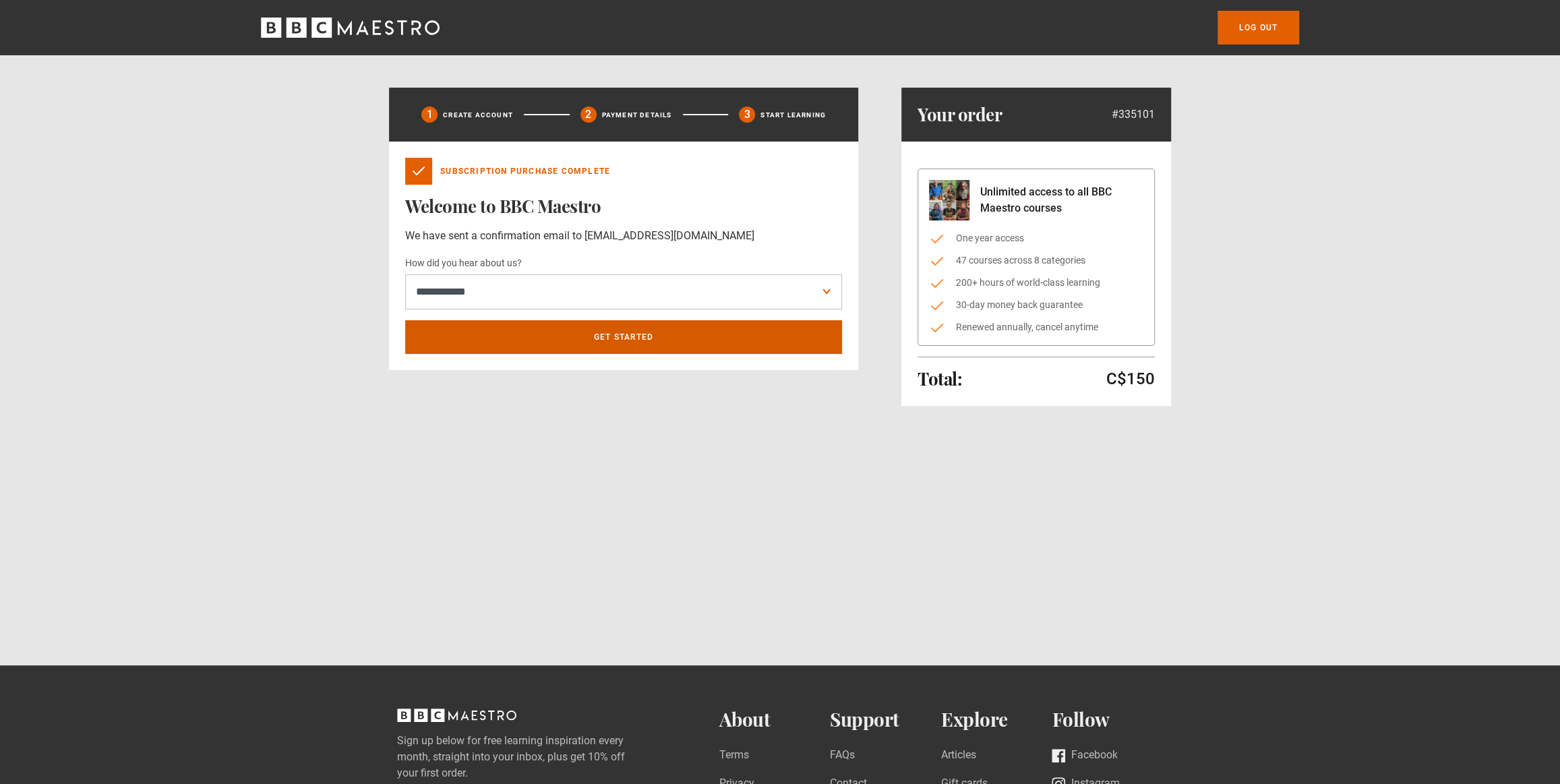
click at [657, 338] on link "Get Started" at bounding box center [623, 336] width 437 height 33
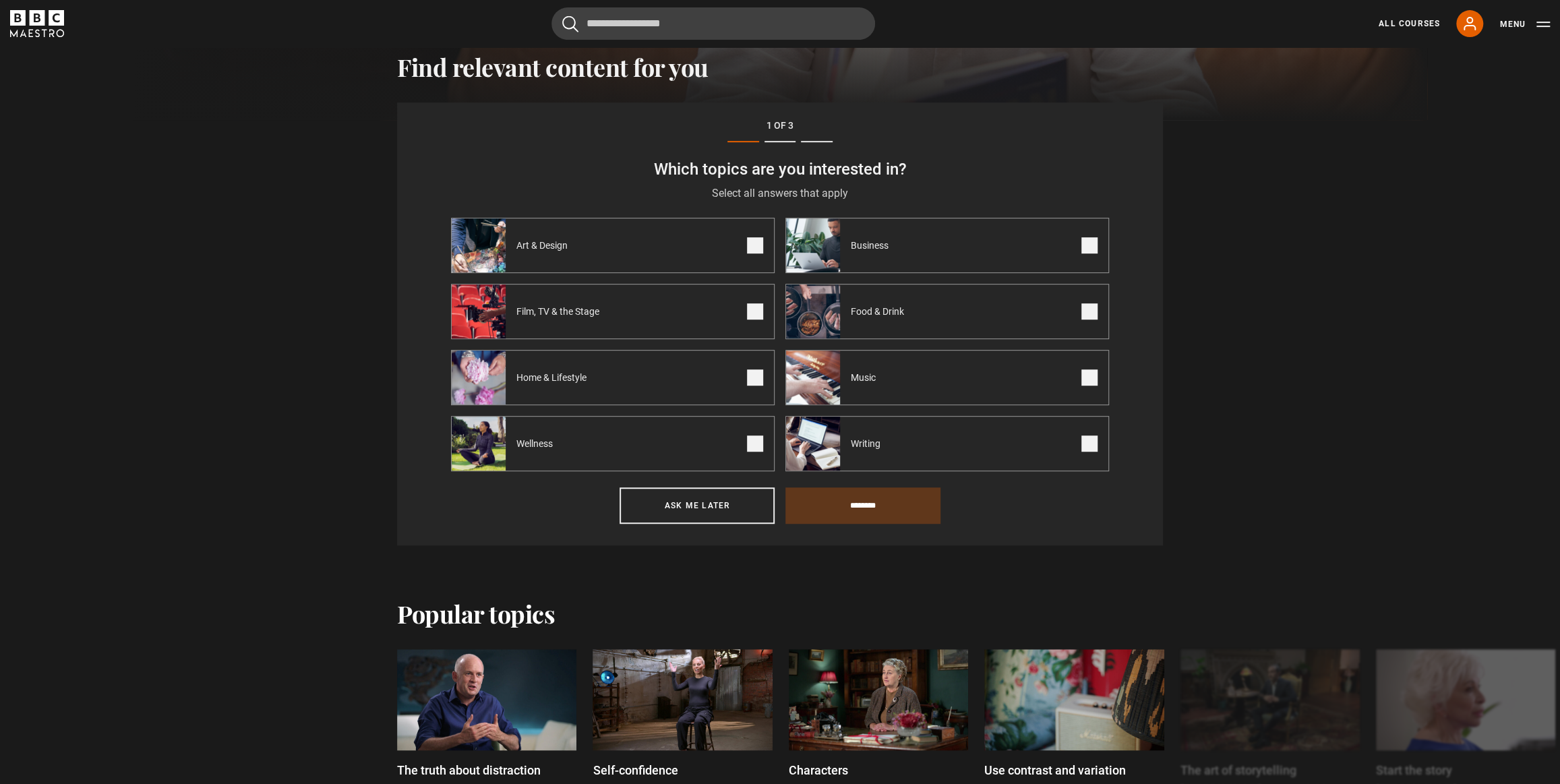
scroll to position [468, 0]
click at [1091, 449] on span at bounding box center [1089, 442] width 16 height 16
click at [755, 448] on span at bounding box center [755, 442] width 16 height 16
click at [865, 500] on input "********" at bounding box center [862, 504] width 155 height 37
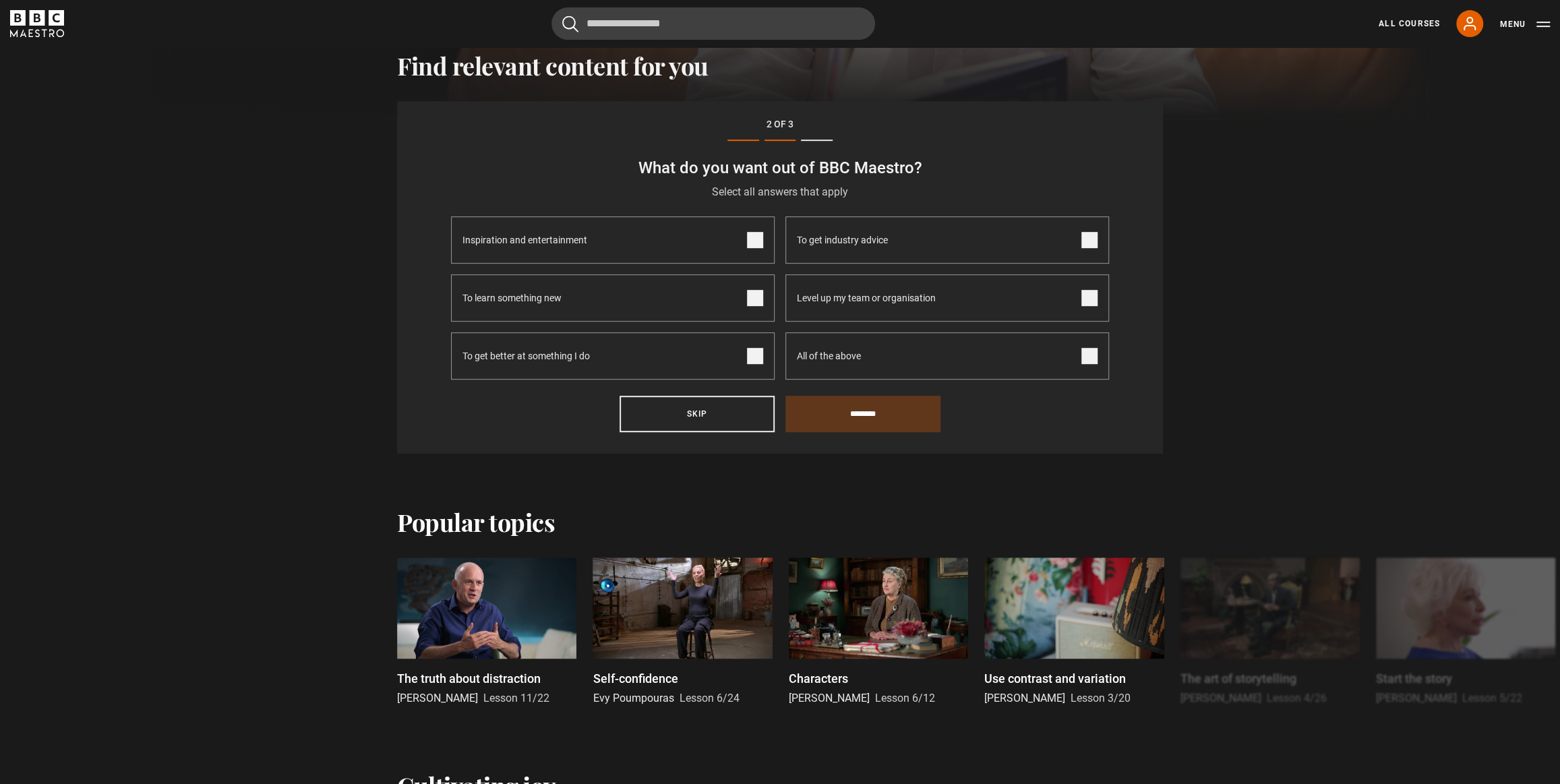
click at [1091, 246] on span at bounding box center [1089, 239] width 16 height 16
click at [756, 301] on span at bounding box center [755, 298] width 16 height 16
click at [761, 359] on span at bounding box center [755, 356] width 16 height 16
click at [843, 420] on input "********" at bounding box center [862, 413] width 155 height 37
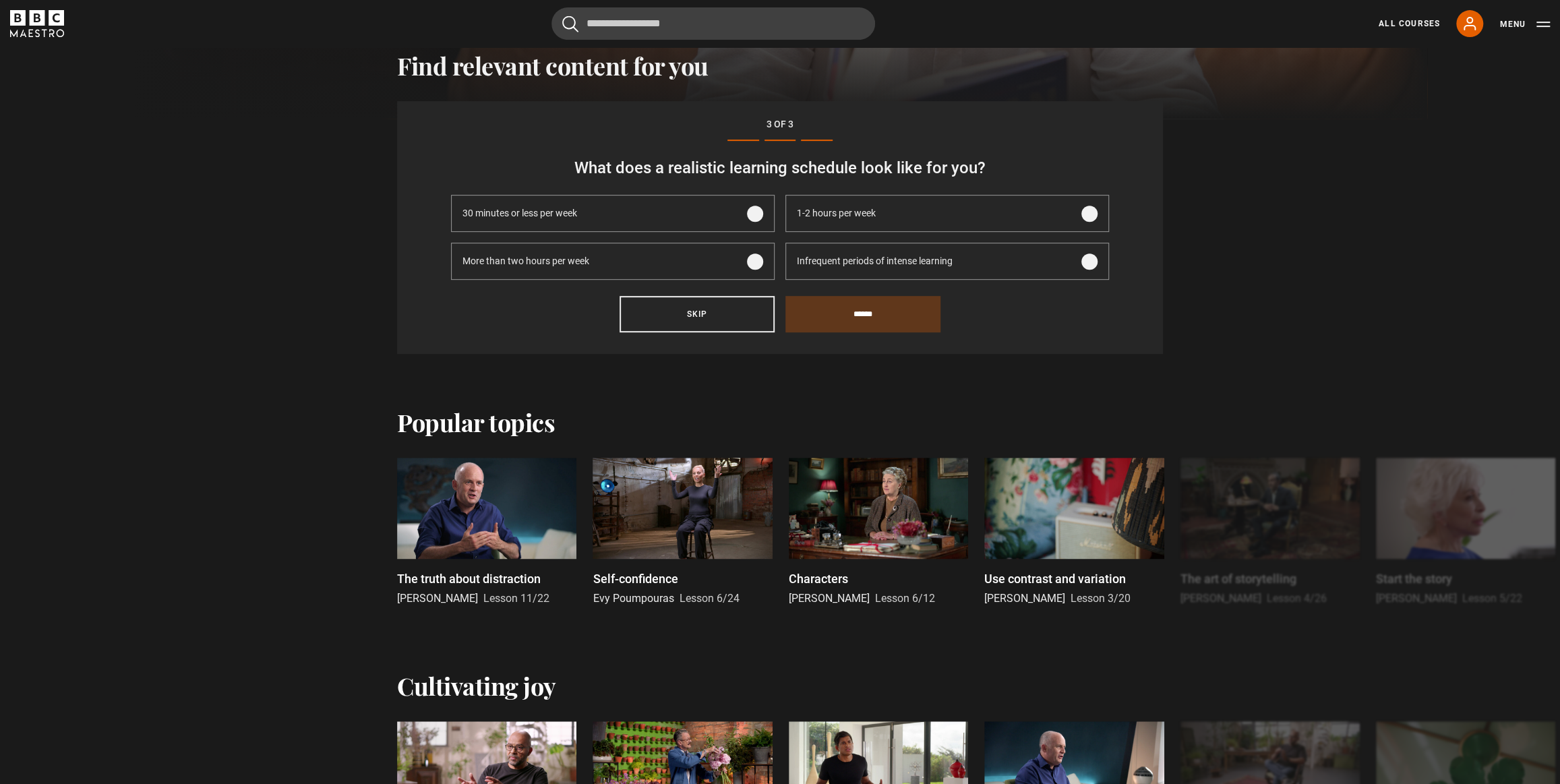
click at [759, 260] on span at bounding box center [755, 261] width 16 height 16
click at [878, 315] on input "******" at bounding box center [862, 314] width 155 height 37
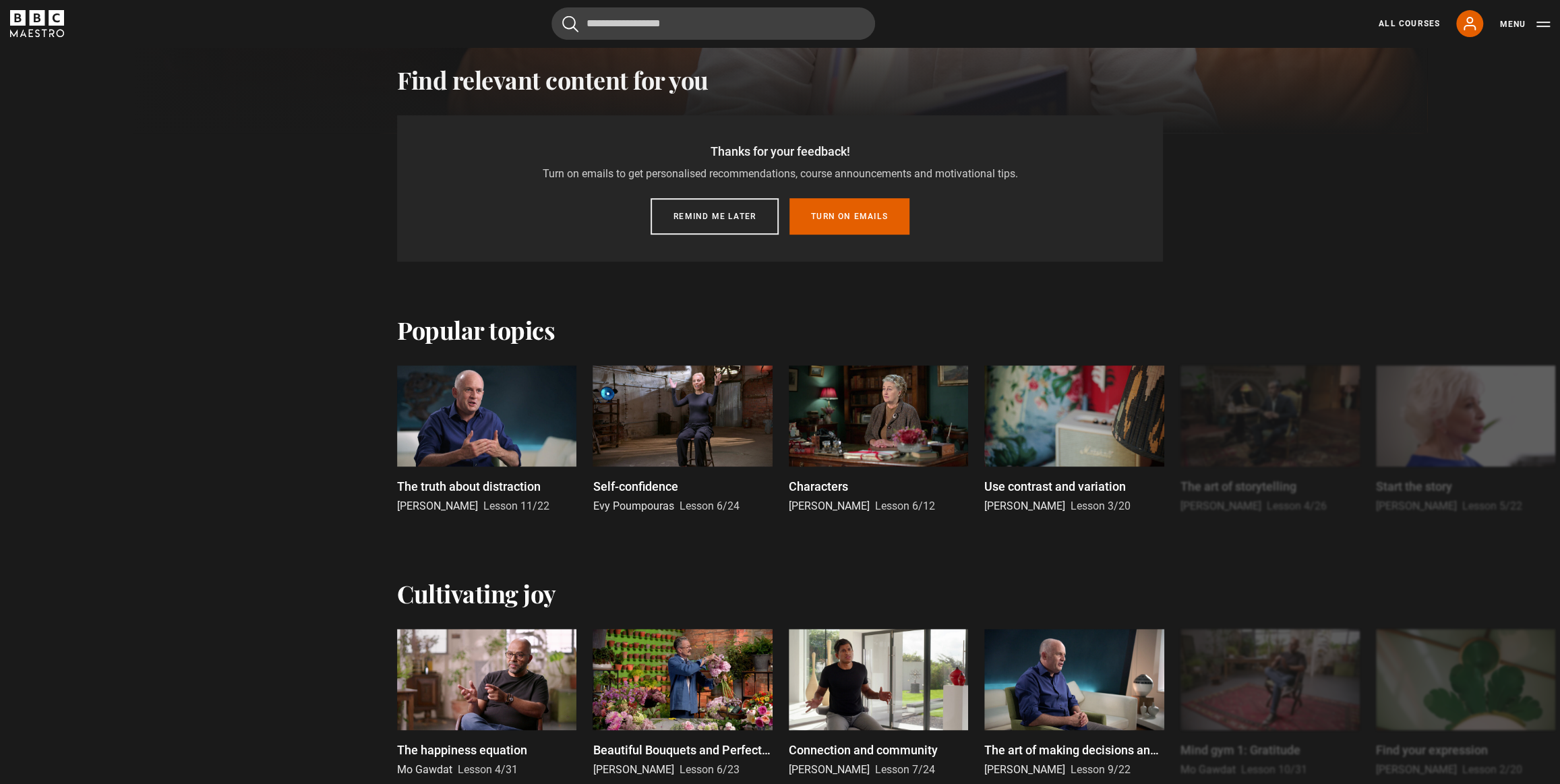
scroll to position [418, 0]
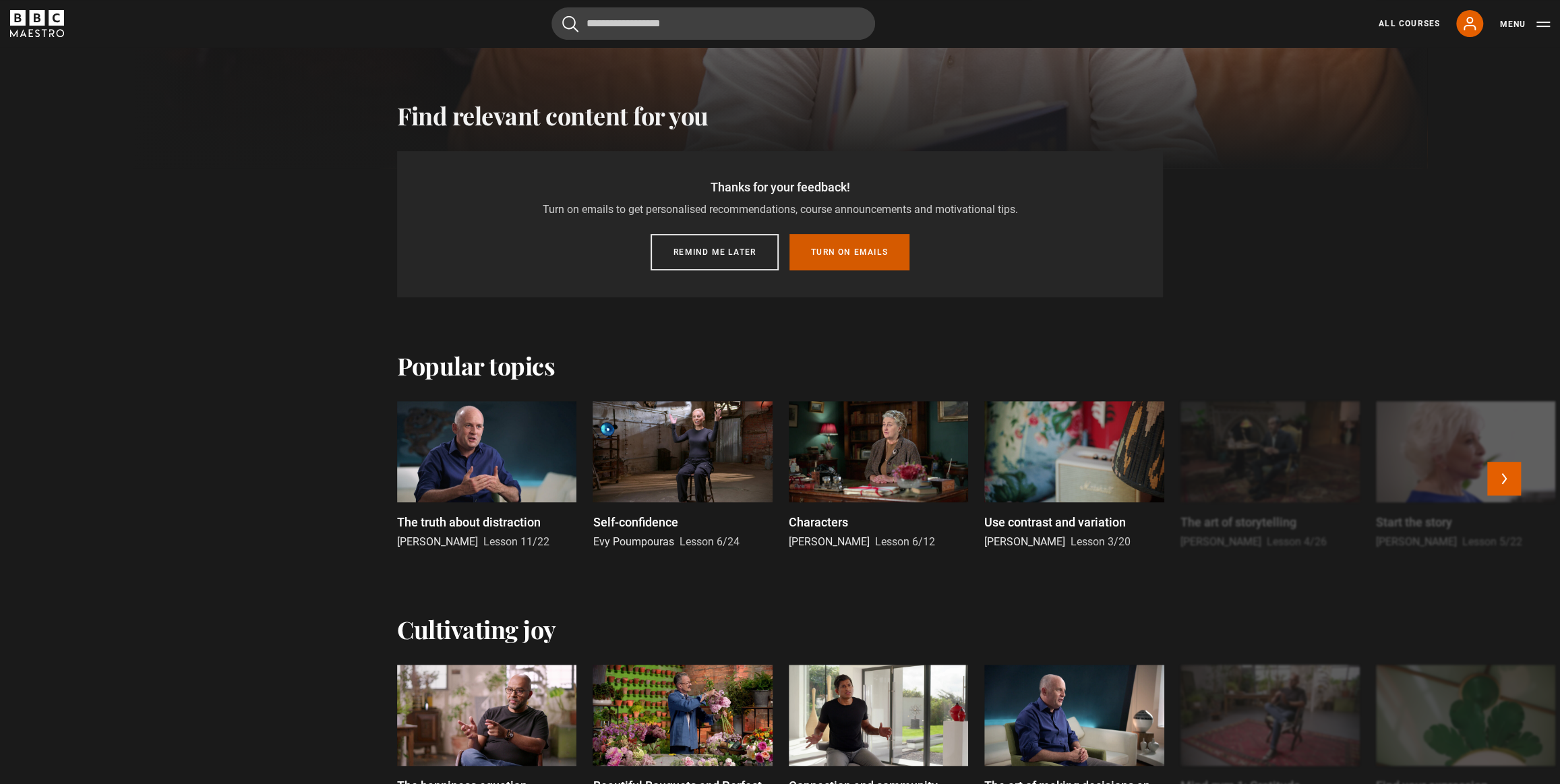
click at [873, 249] on button "Turn on emails" at bounding box center [850, 252] width 120 height 37
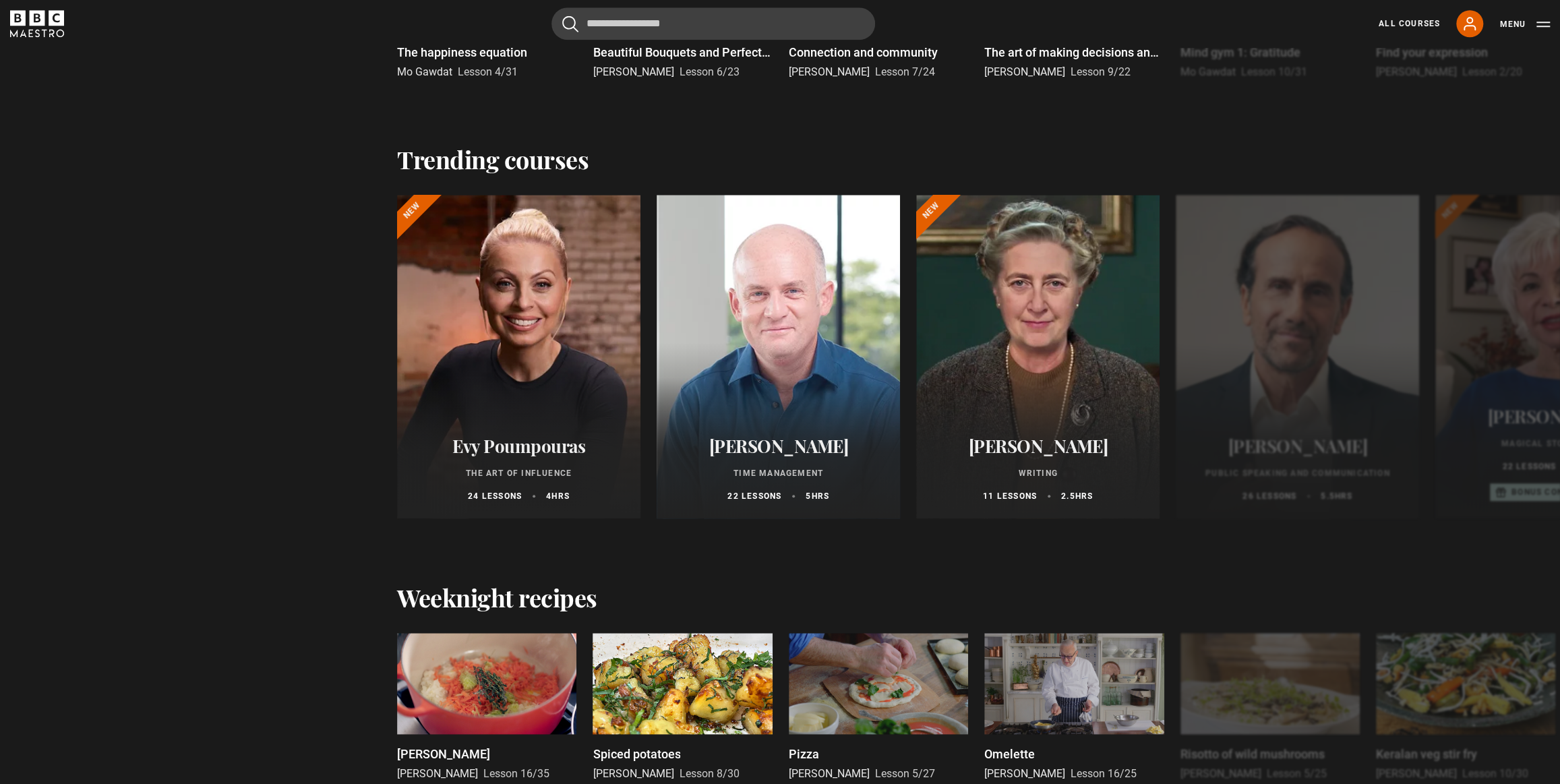
scroll to position [980, 0]
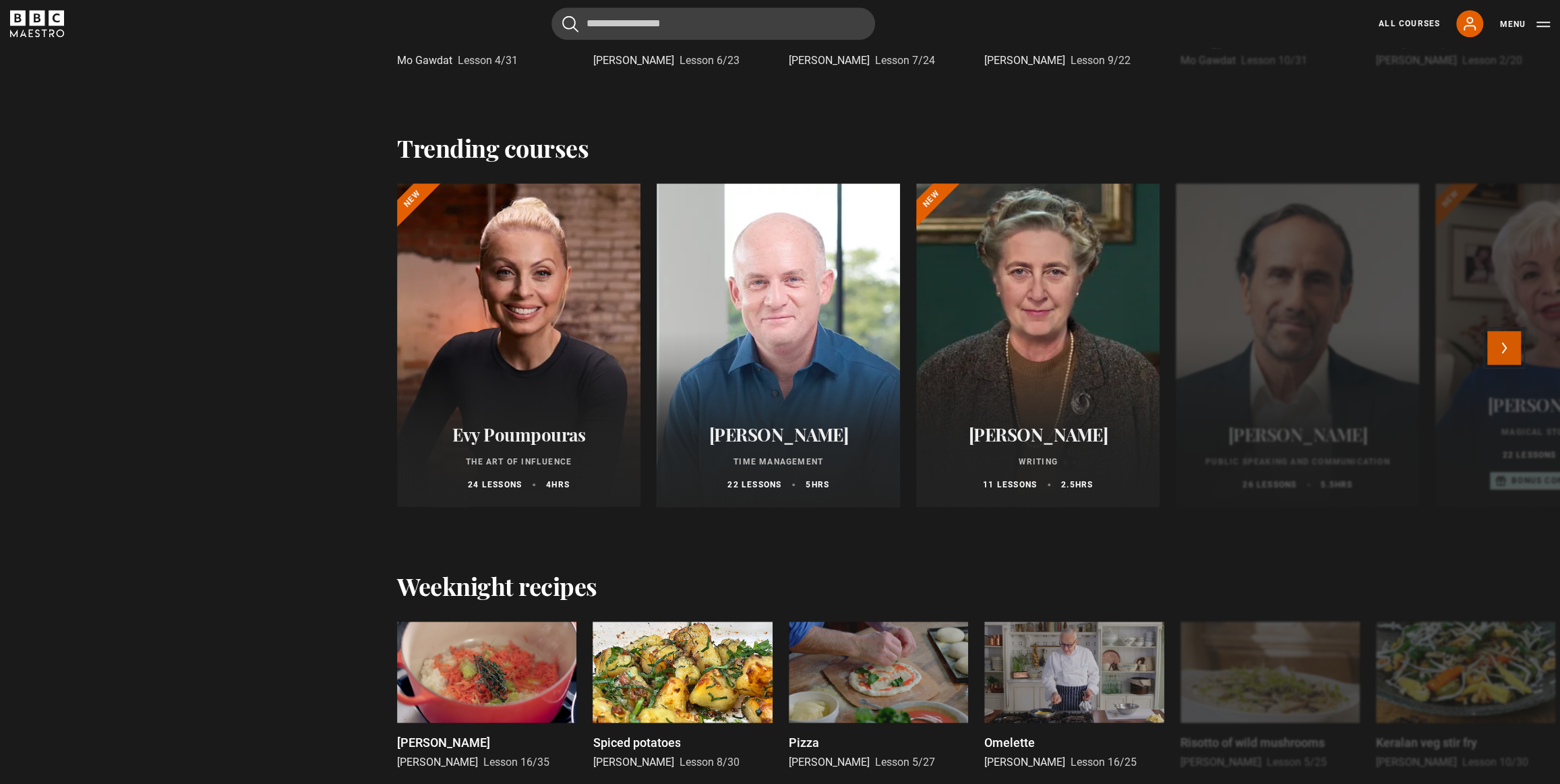
click at [1509, 343] on button "Next" at bounding box center [1503, 347] width 33 height 33
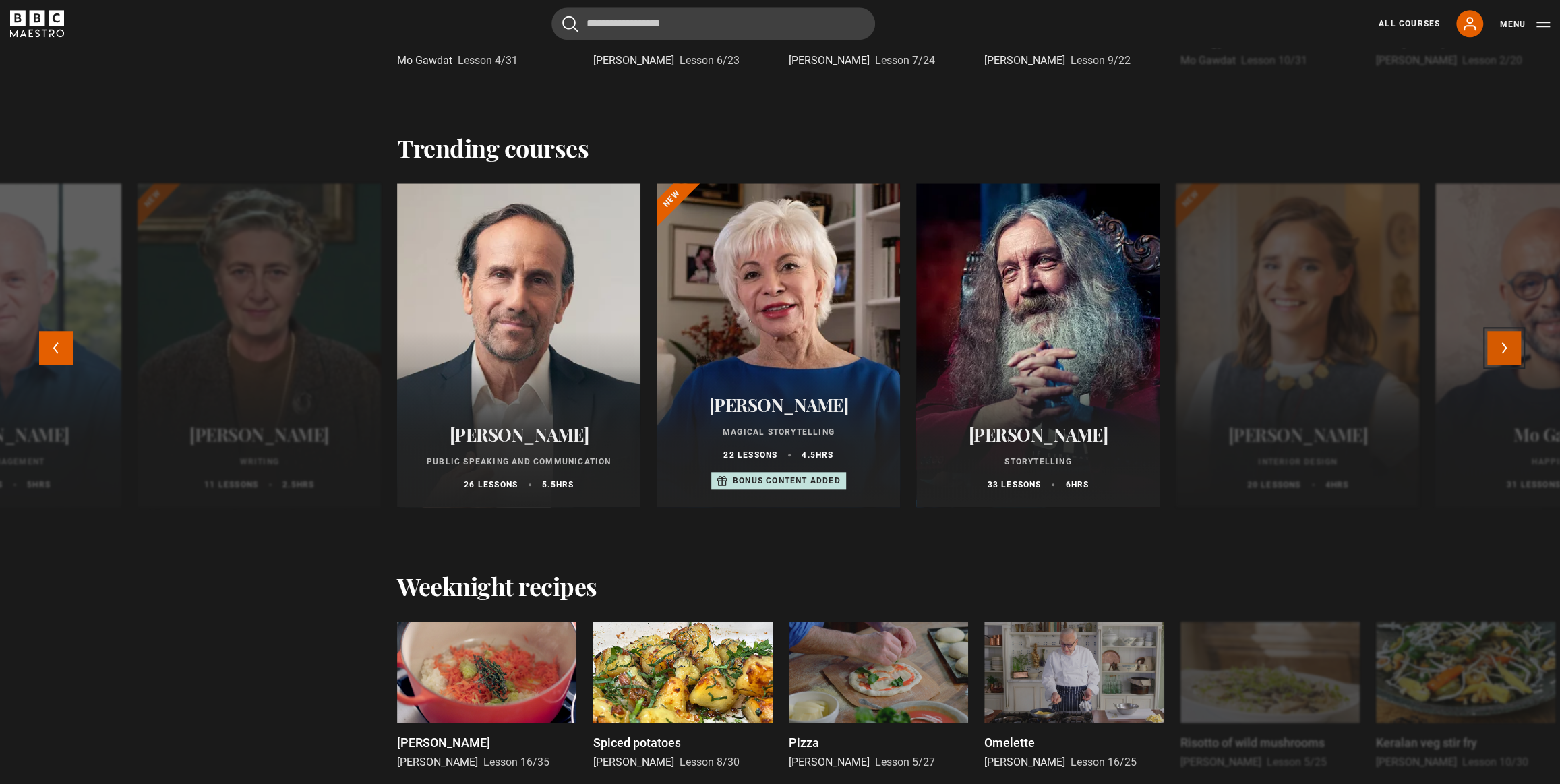
click at [1509, 343] on button "Next" at bounding box center [1503, 347] width 33 height 33
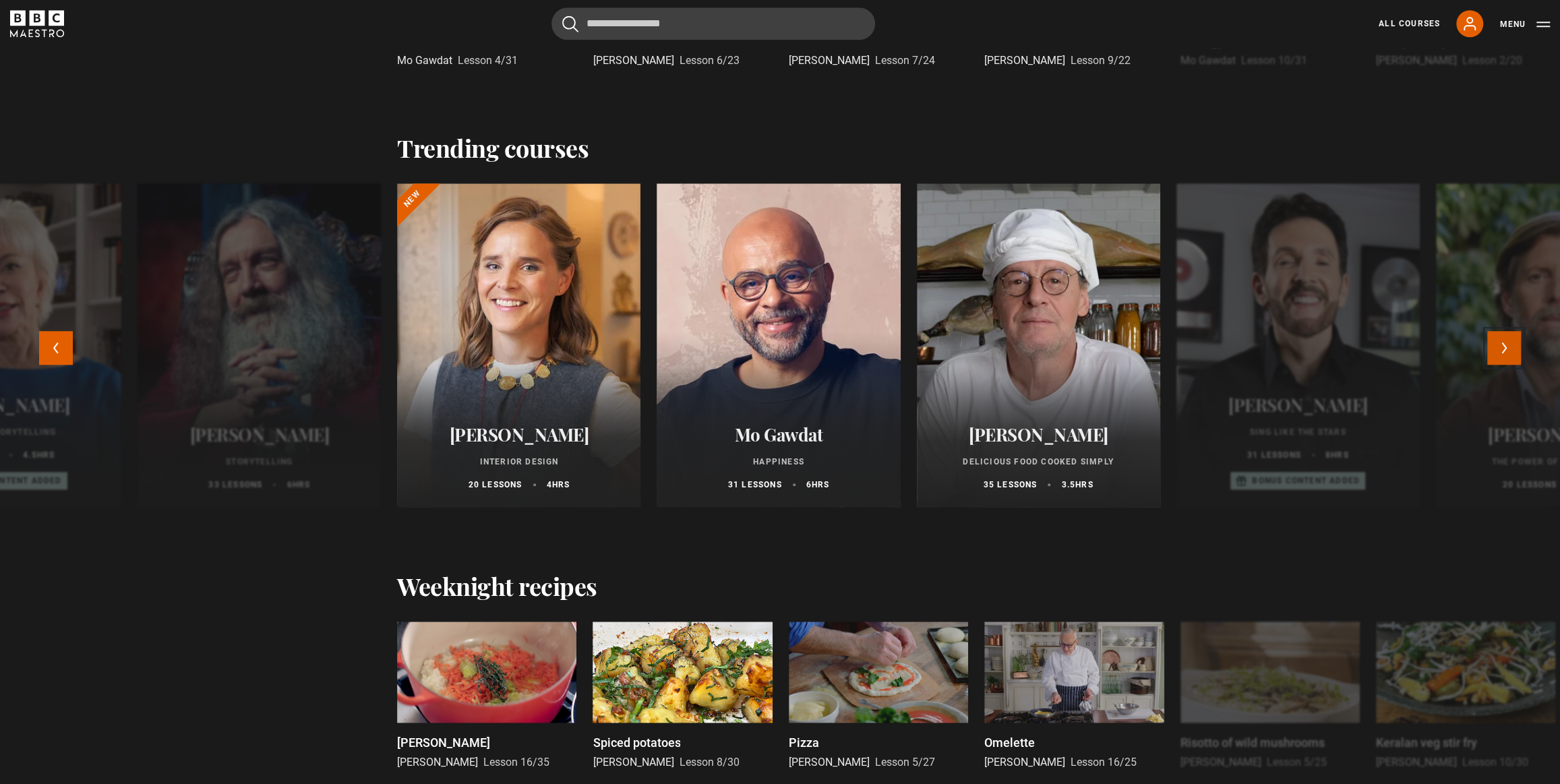
click at [1509, 343] on button "Next" at bounding box center [1503, 347] width 33 height 33
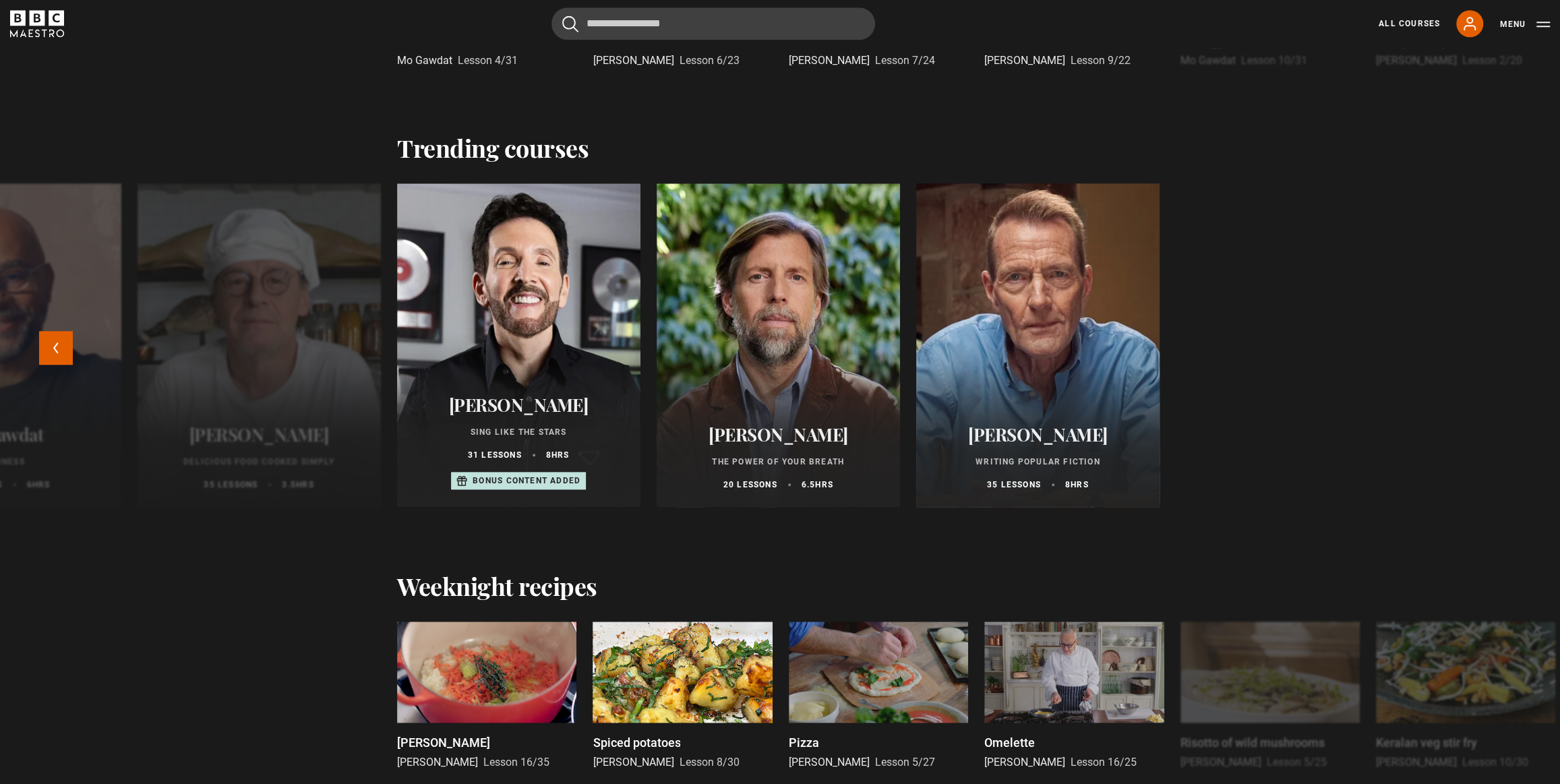
click at [1077, 397] on div at bounding box center [1038, 345] width 267 height 356
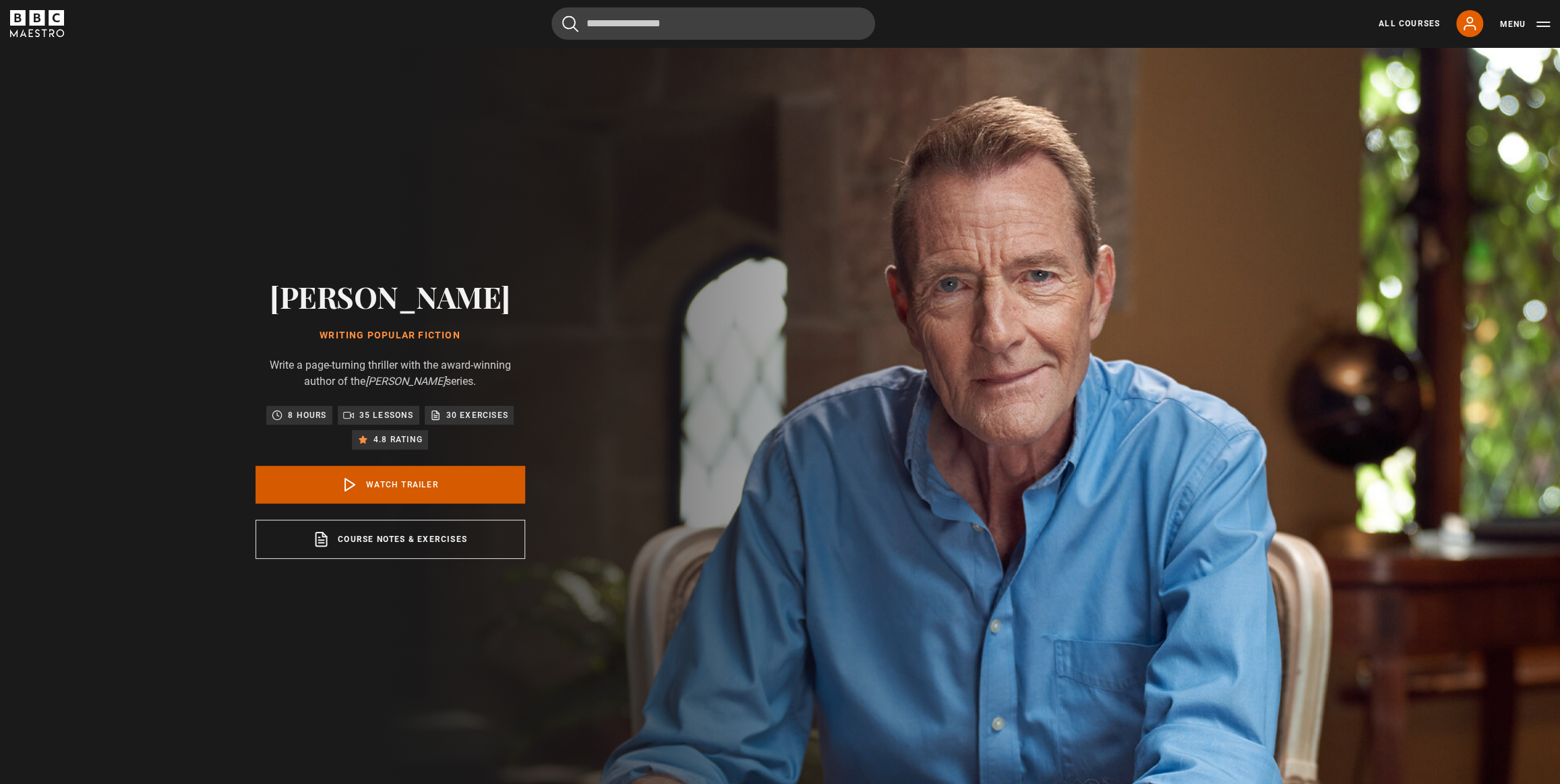
click at [423, 485] on link "Watch Trailer" at bounding box center [390, 484] width 270 height 38
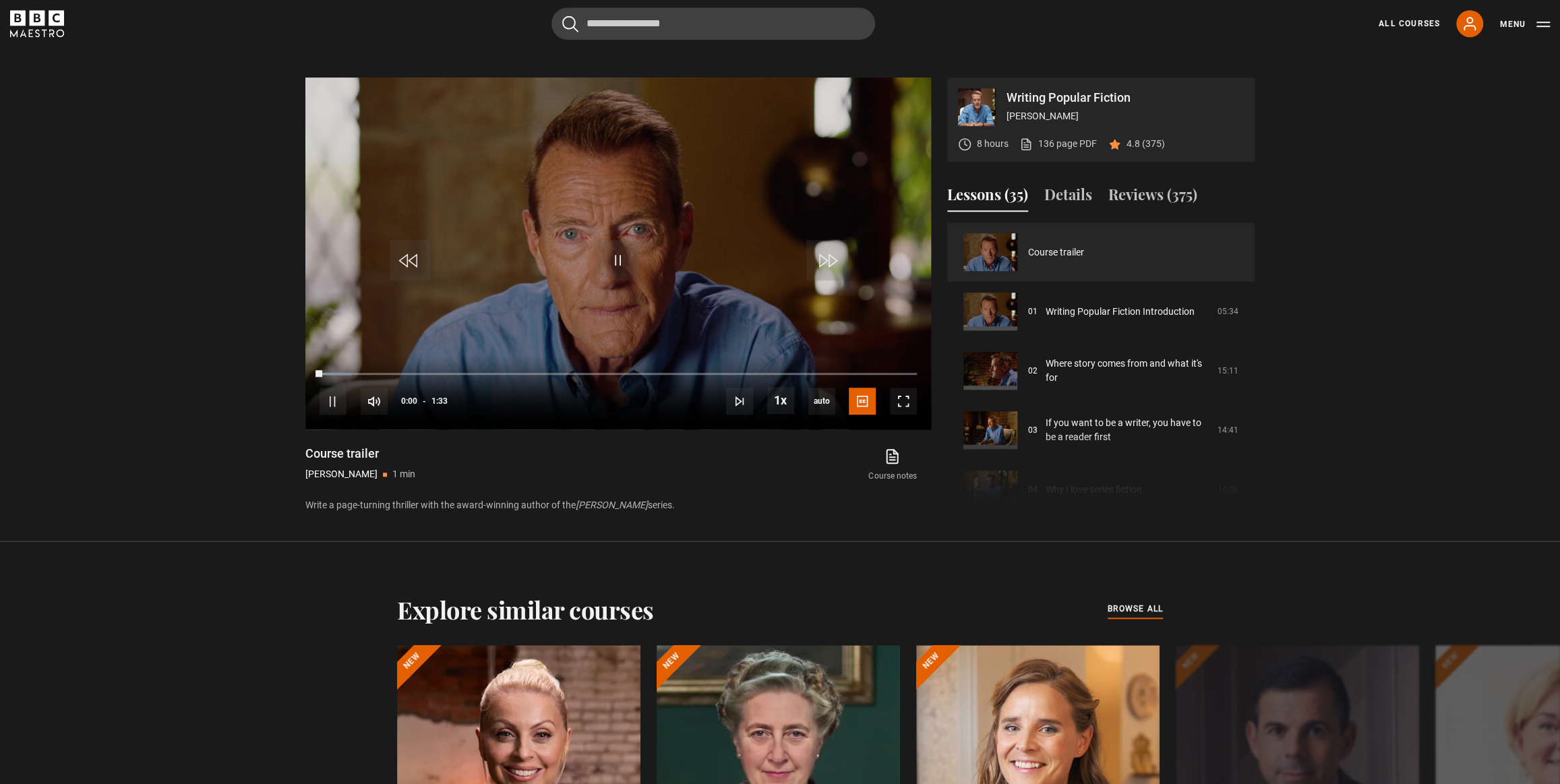
scroll to position [789, 0]
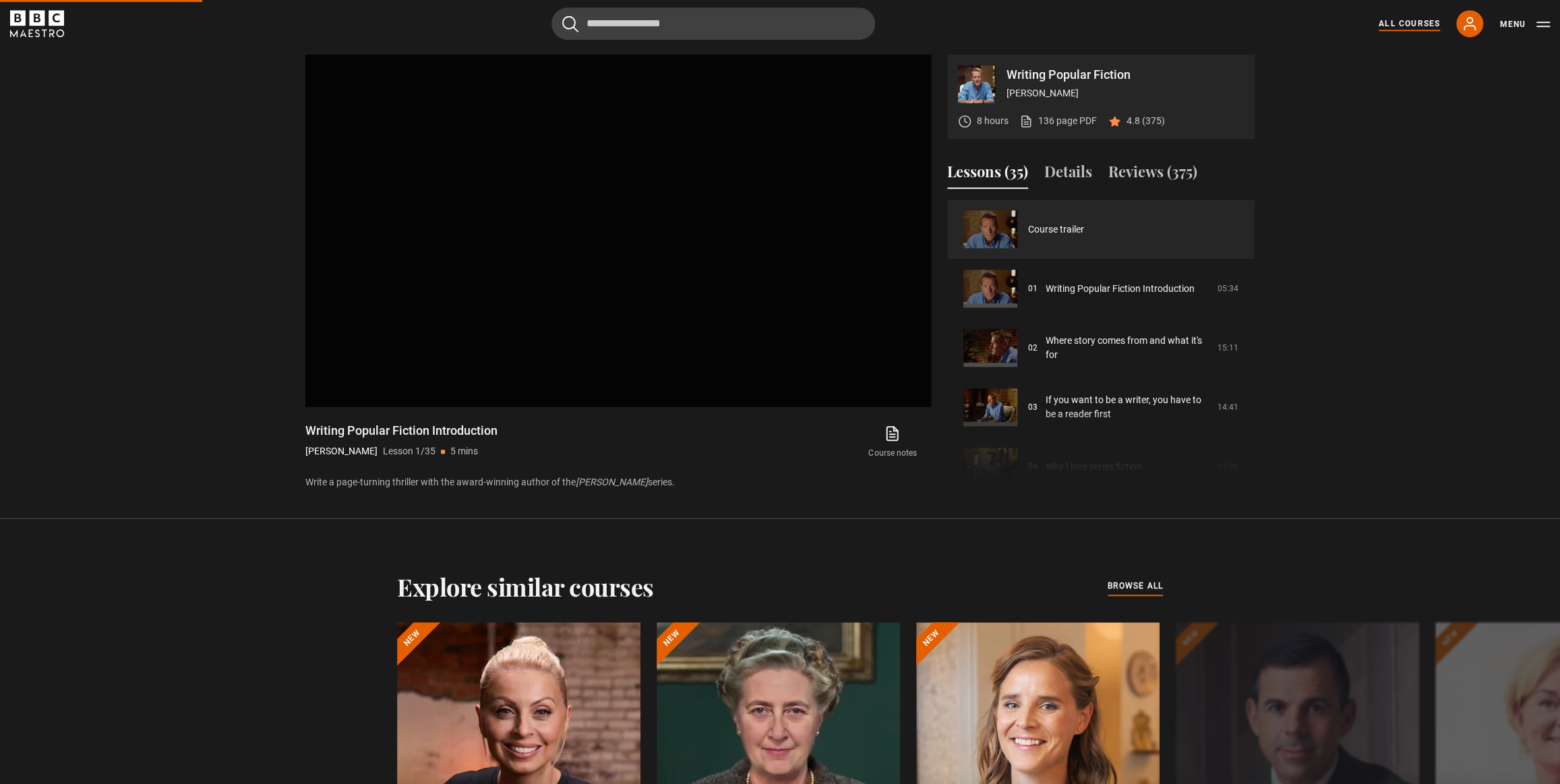
click at [1413, 18] on link "All Courses" at bounding box center [1409, 24] width 61 height 12
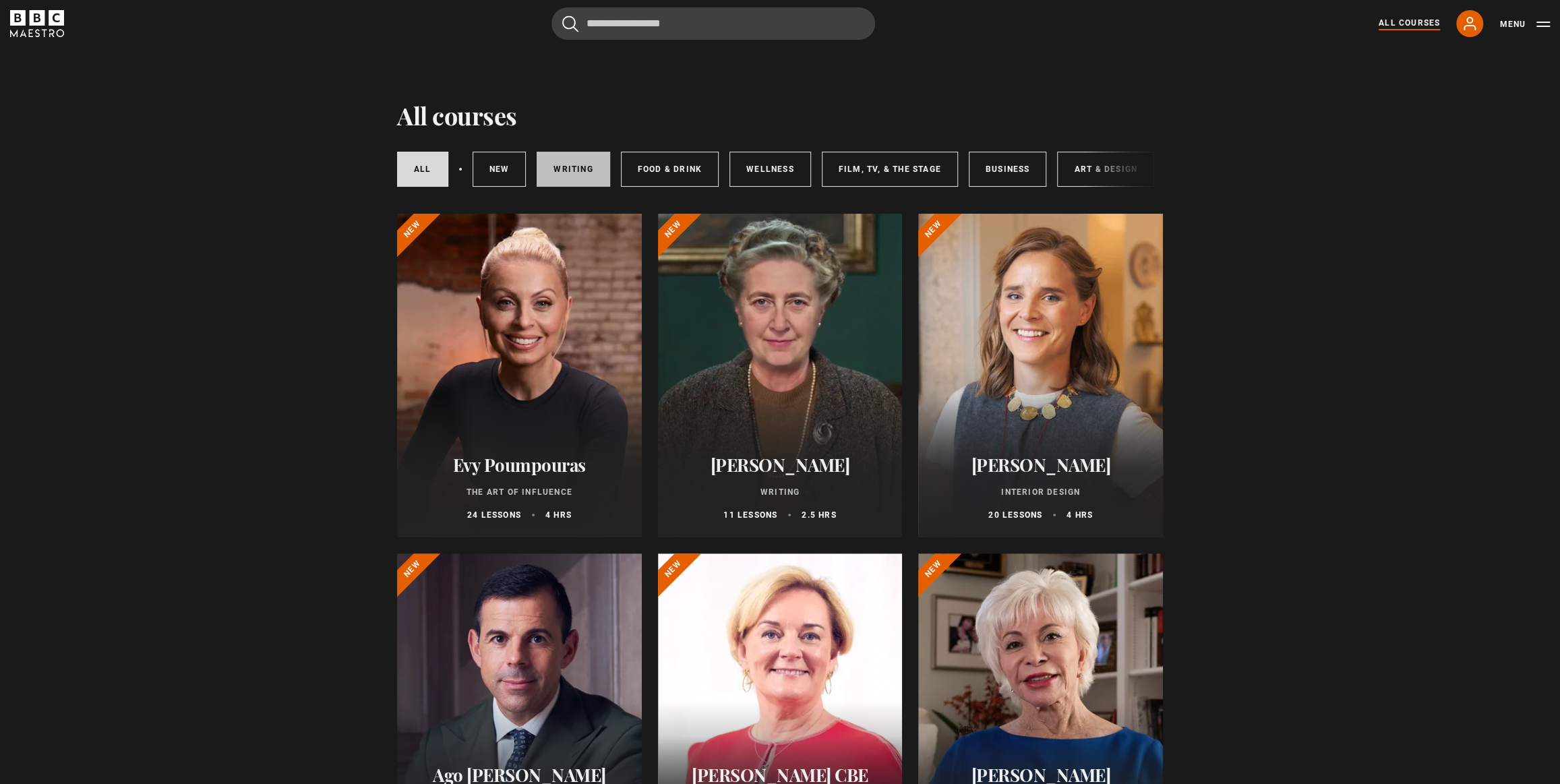
click at [564, 163] on link "Writing" at bounding box center [573, 169] width 73 height 35
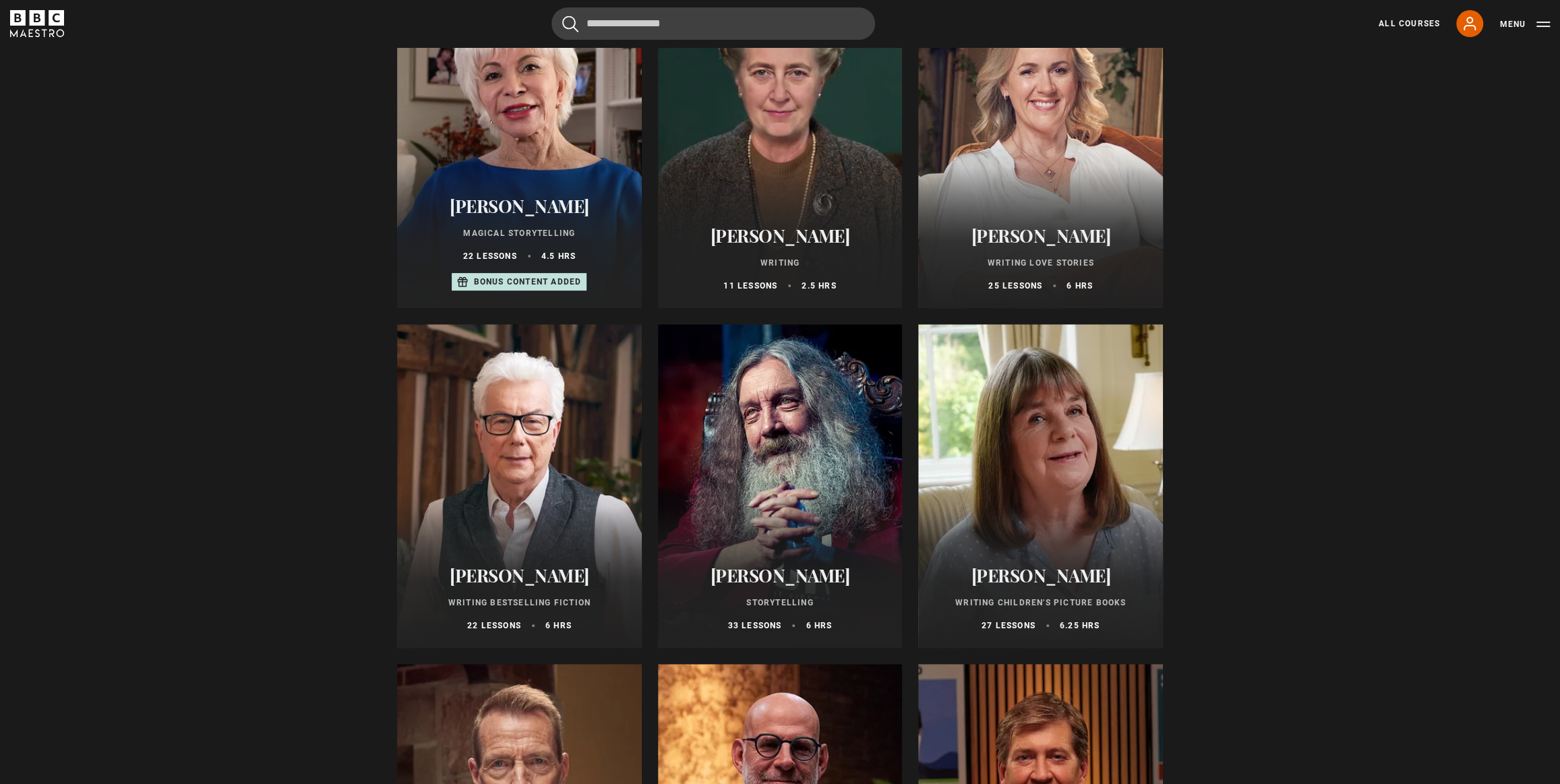
scroll to position [122, 0]
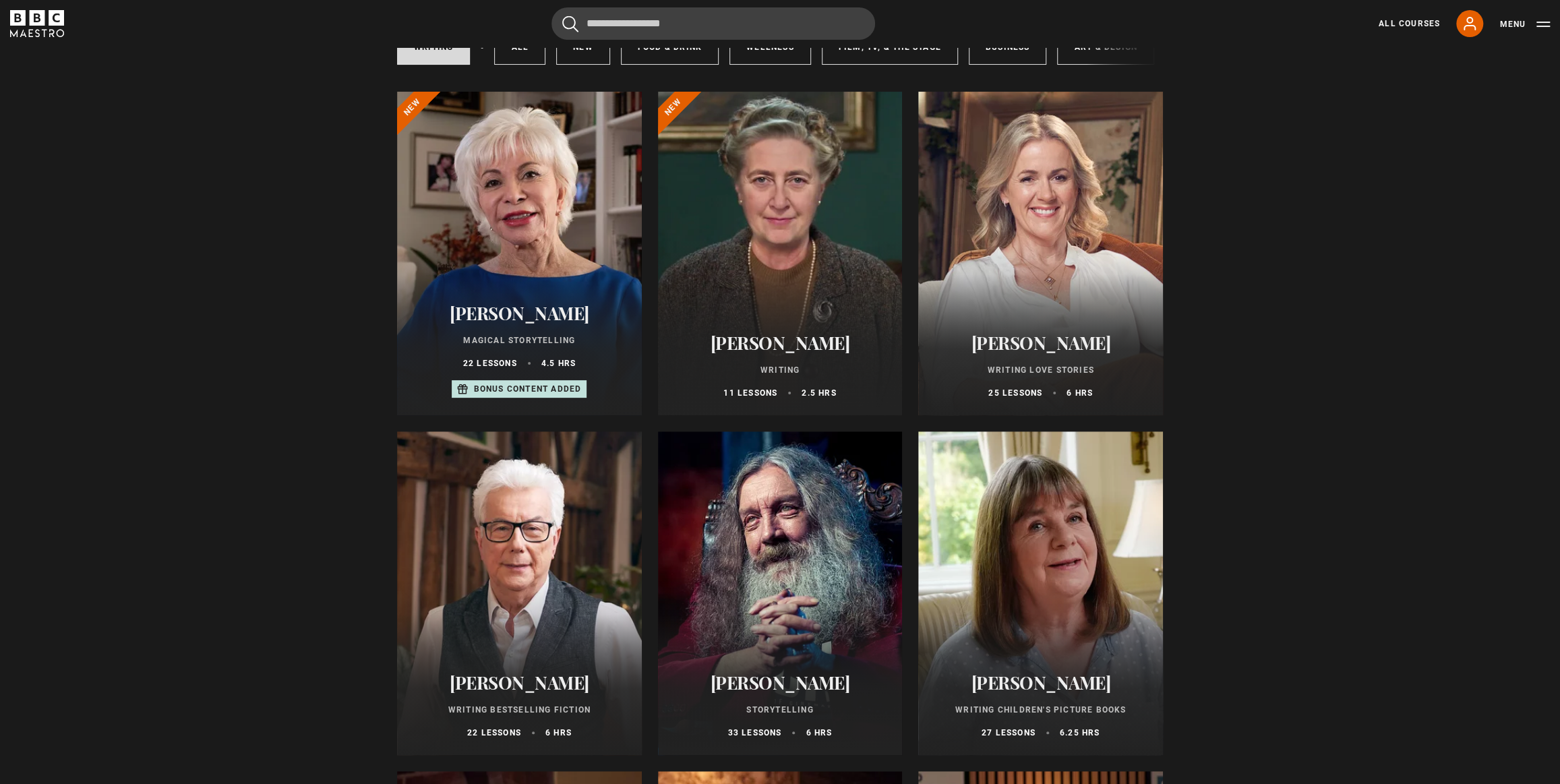
click at [499, 605] on div at bounding box center [519, 593] width 245 height 323
